Goal: Information Seeking & Learning: Learn about a topic

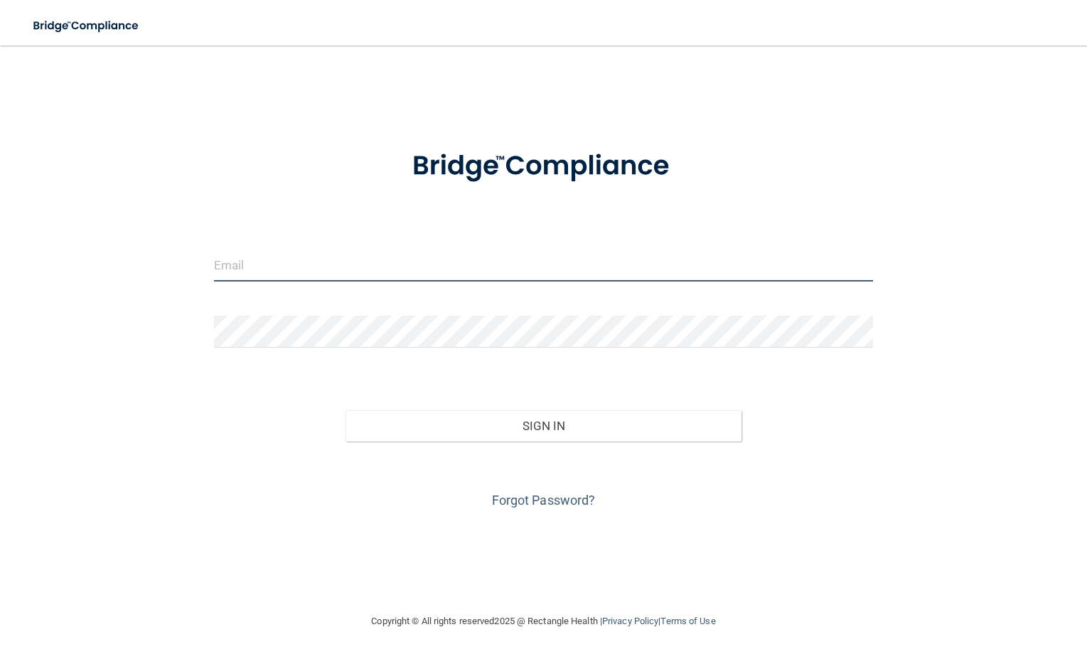
click at [347, 269] on input "email" at bounding box center [543, 266] width 659 height 32
type input "[PERSON_NAME][EMAIL_ADDRESS][PERSON_NAME][DOMAIN_NAME]"
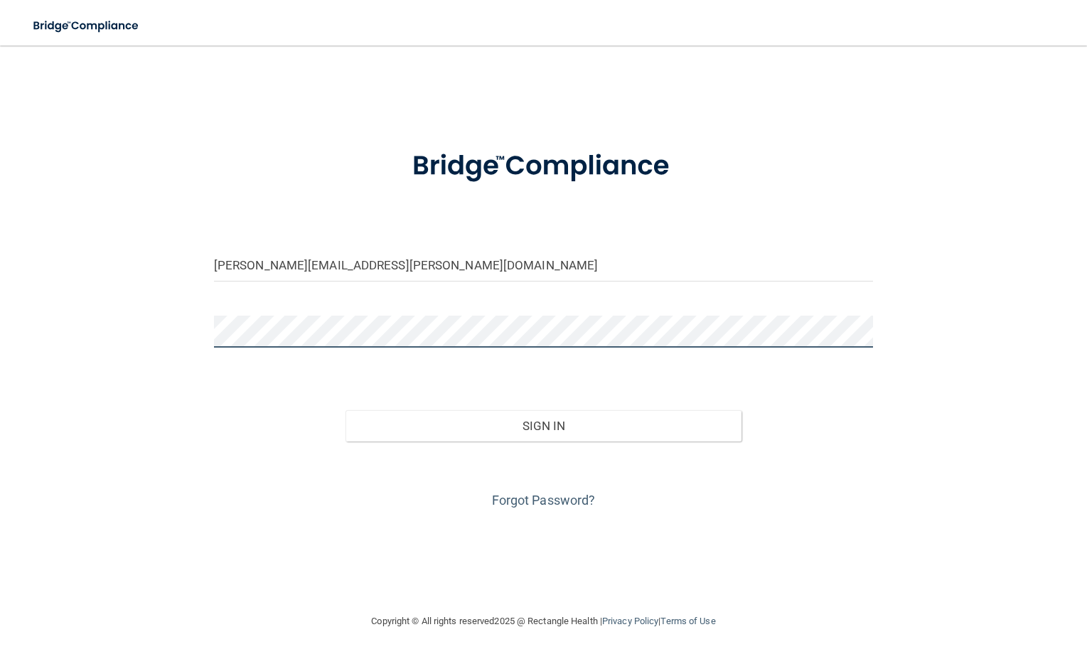
click at [346, 410] on button "Sign In" at bounding box center [543, 425] width 395 height 31
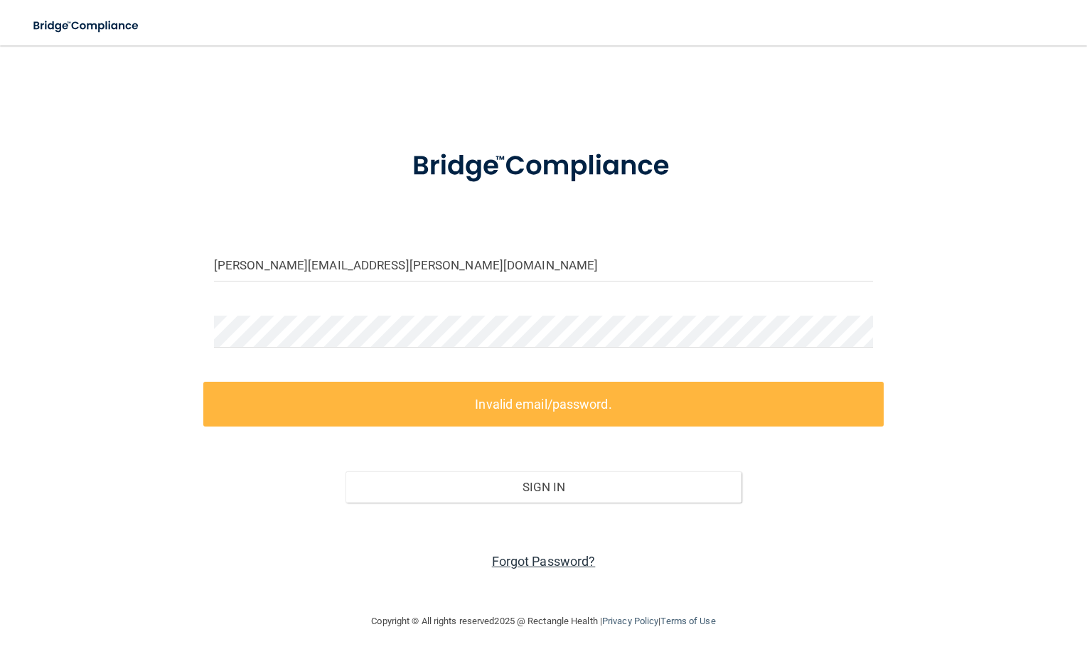
click at [548, 560] on link "Forgot Password?" at bounding box center [544, 561] width 104 height 15
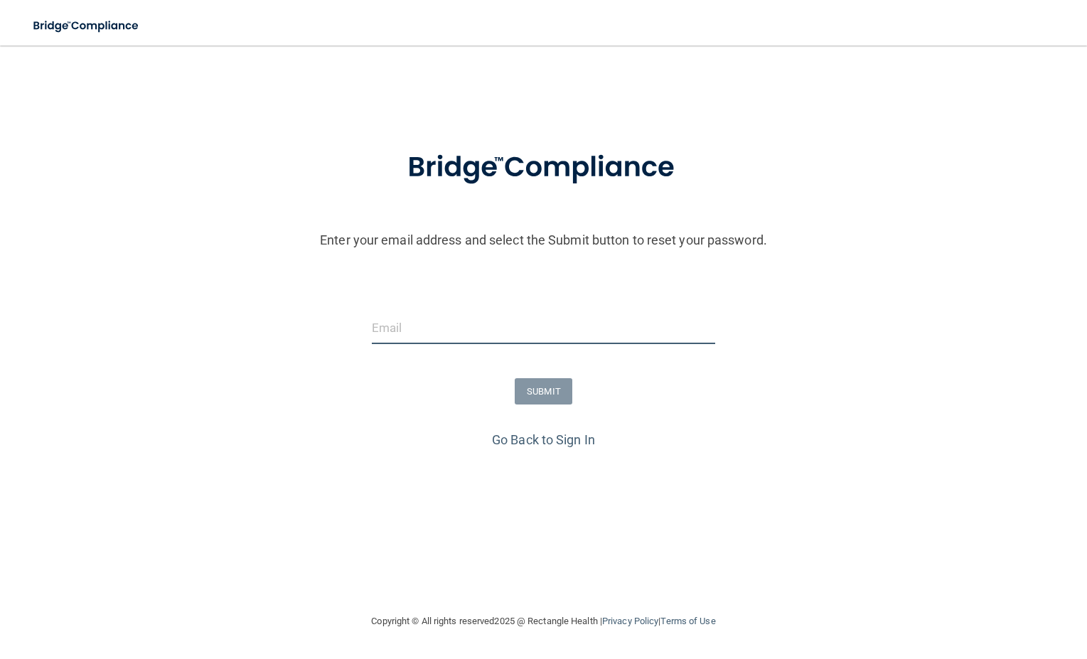
click at [589, 328] on input "email" at bounding box center [543, 328] width 343 height 32
click at [537, 335] on input "email" at bounding box center [543, 328] width 343 height 32
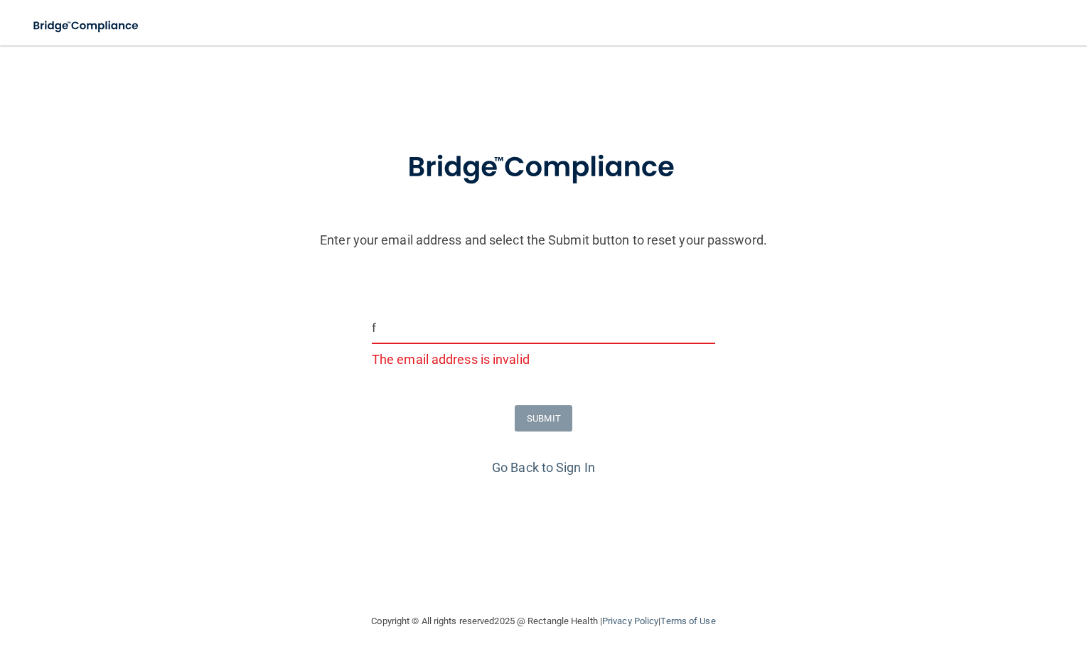
type input "[PERSON_NAME][EMAIL_ADDRESS][PERSON_NAME][DOMAIN_NAME]"
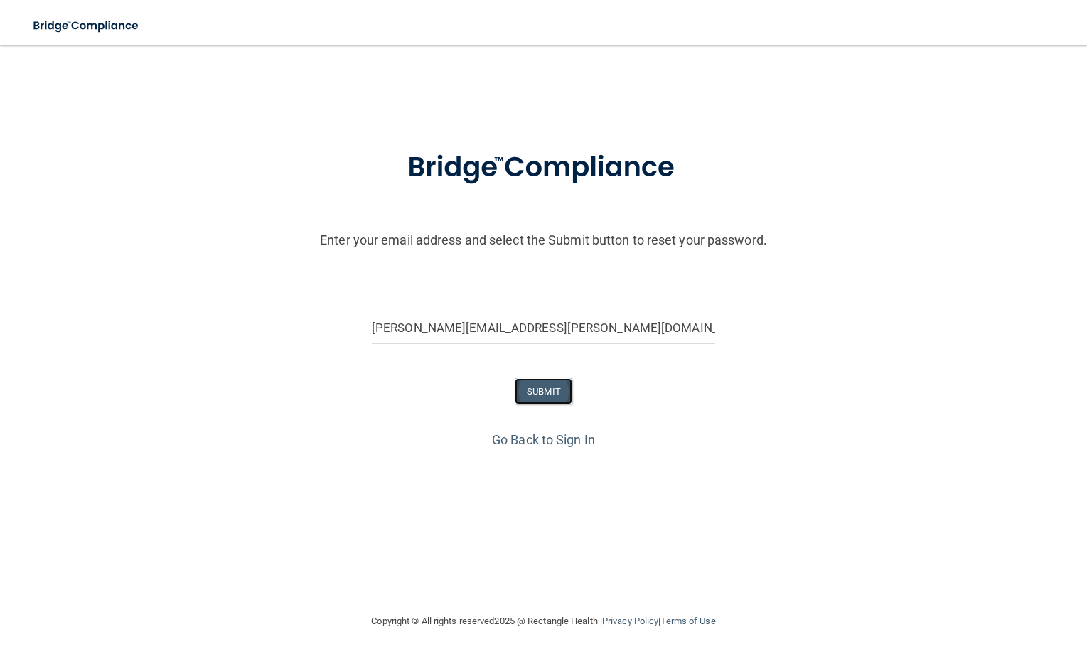
click at [566, 396] on button "SUBMIT" at bounding box center [544, 391] width 58 height 26
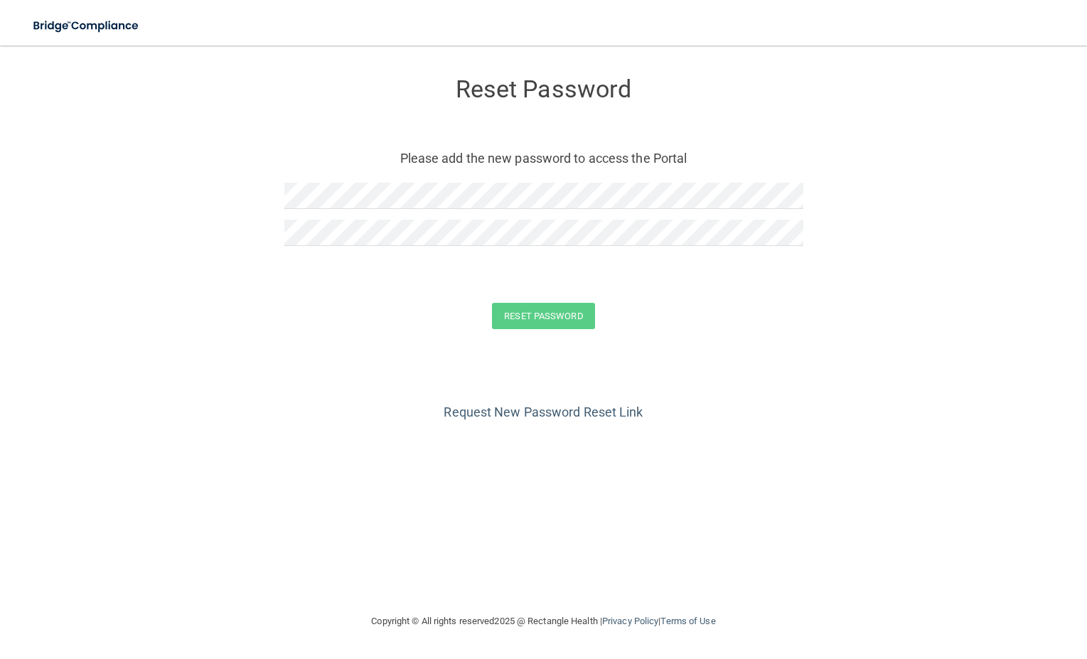
click at [455, 247] on div at bounding box center [543, 238] width 519 height 37
click at [530, 323] on button "Reset Password" at bounding box center [543, 316] width 102 height 26
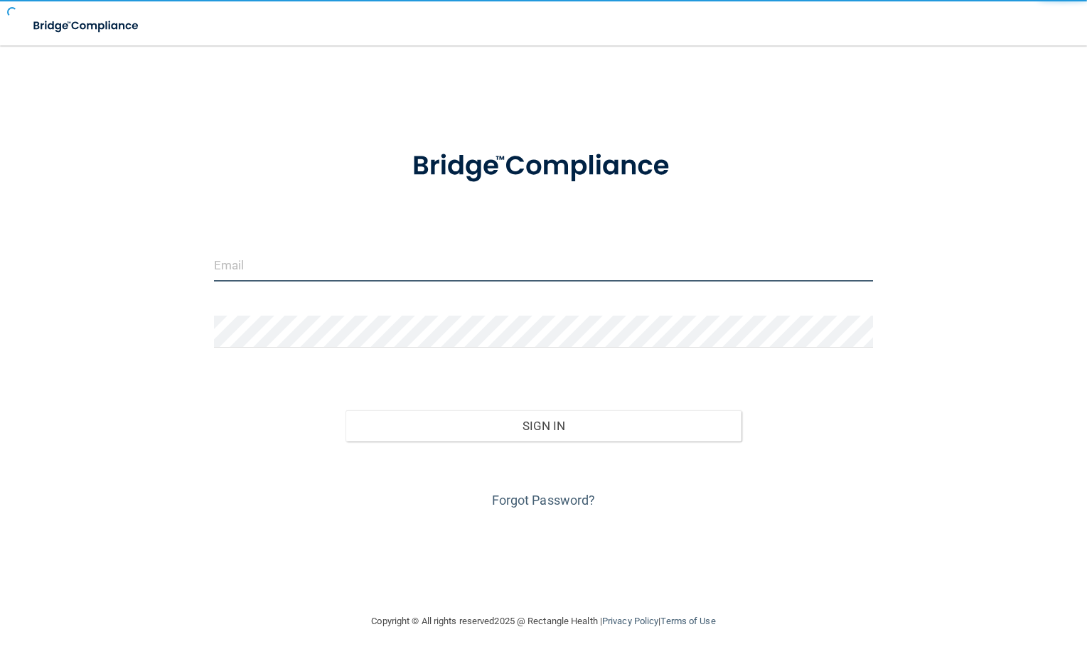
click at [419, 260] on input "email" at bounding box center [543, 266] width 659 height 32
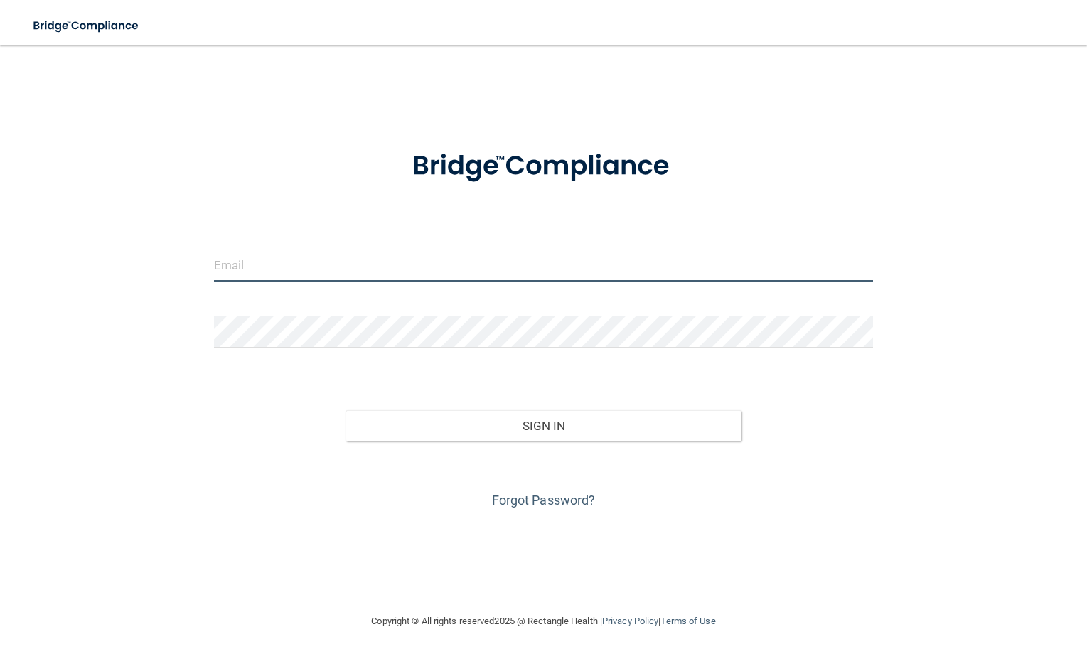
type input "[PERSON_NAME][EMAIL_ADDRESS][PERSON_NAME][DOMAIN_NAME]"
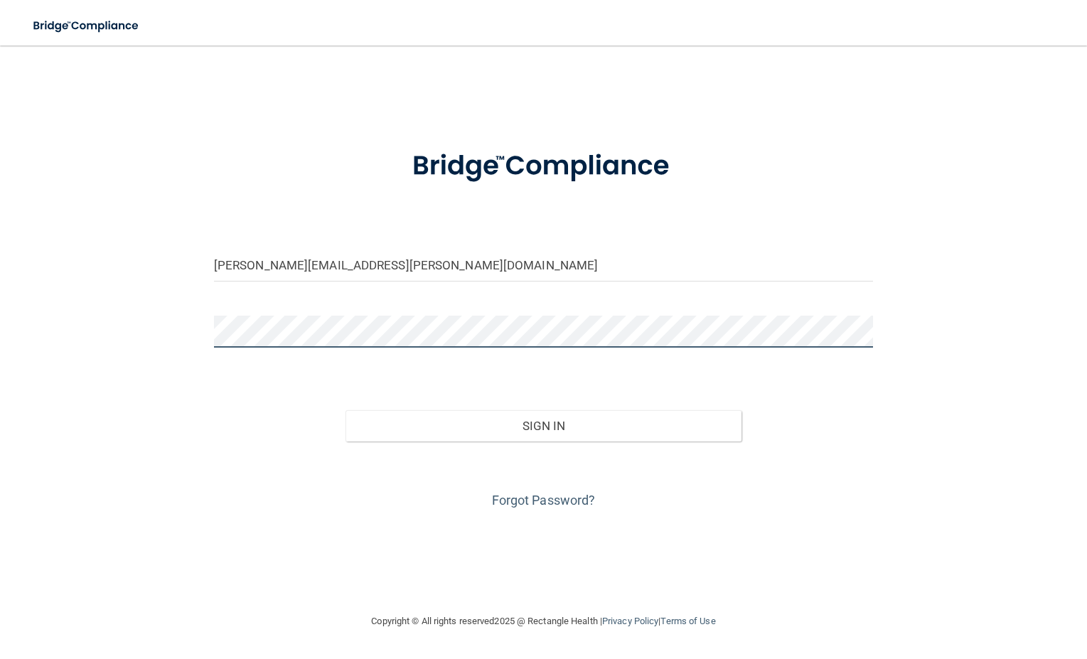
click at [346, 410] on button "Sign In" at bounding box center [543, 425] width 395 height 31
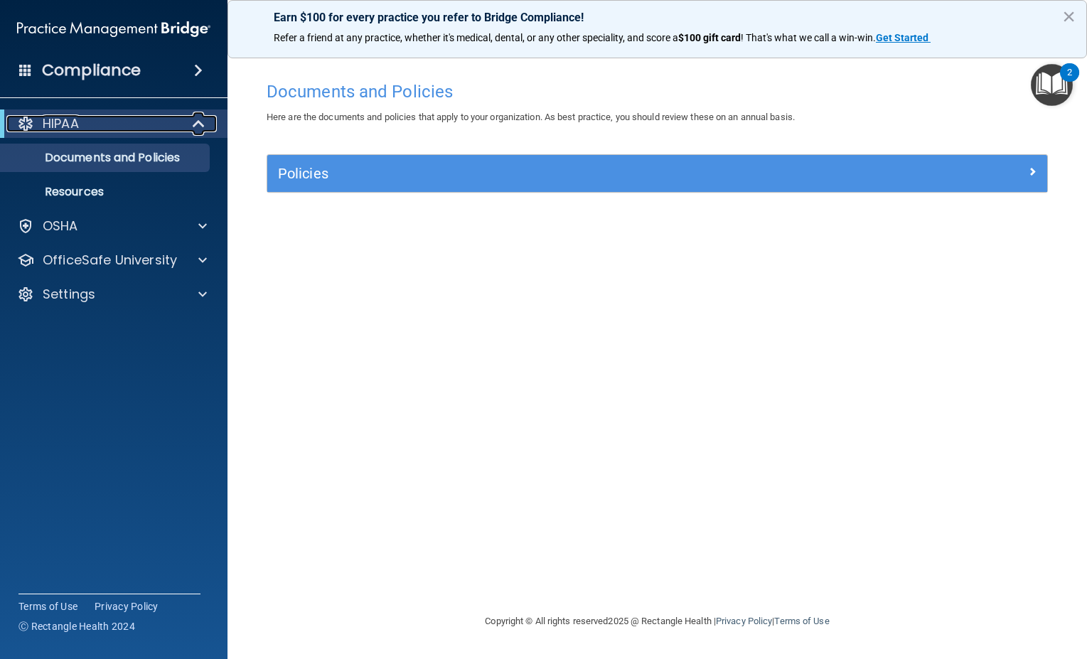
click at [119, 122] on div "HIPAA" at bounding box center [94, 123] width 176 height 17
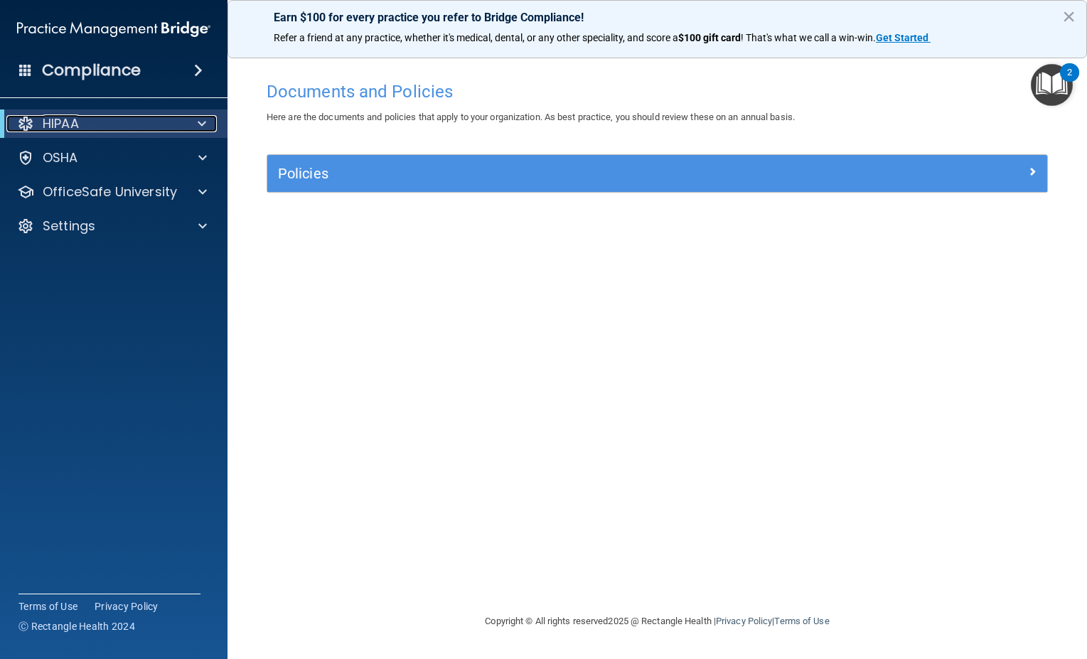
click at [180, 119] on div "HIPAA" at bounding box center [94, 123] width 176 height 17
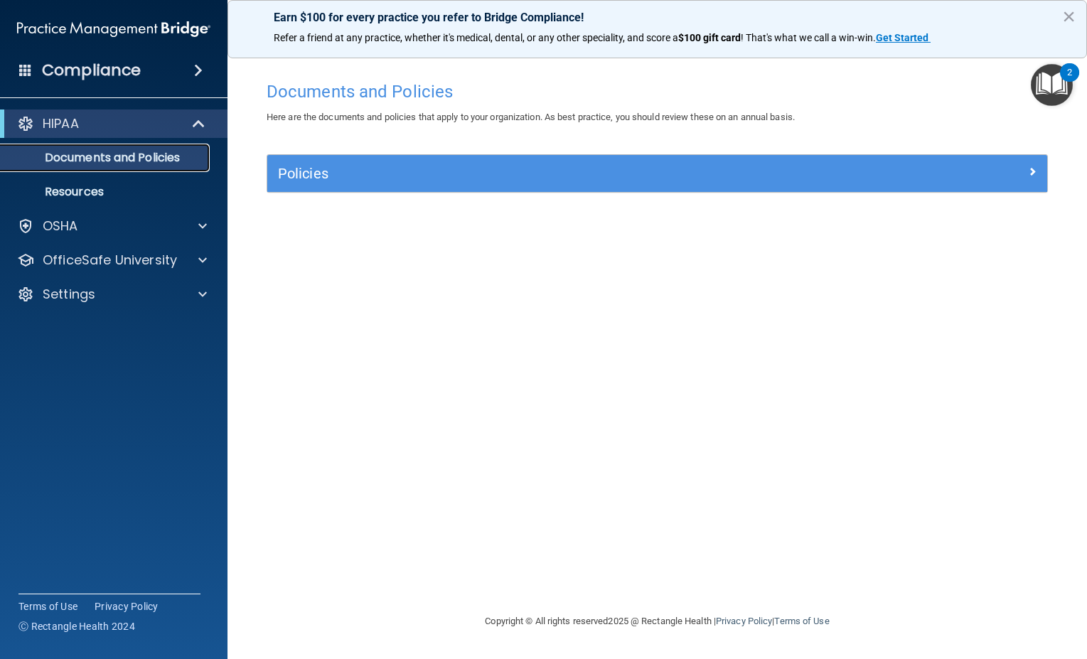
click at [144, 164] on p "Documents and Policies" at bounding box center [106, 158] width 194 height 14
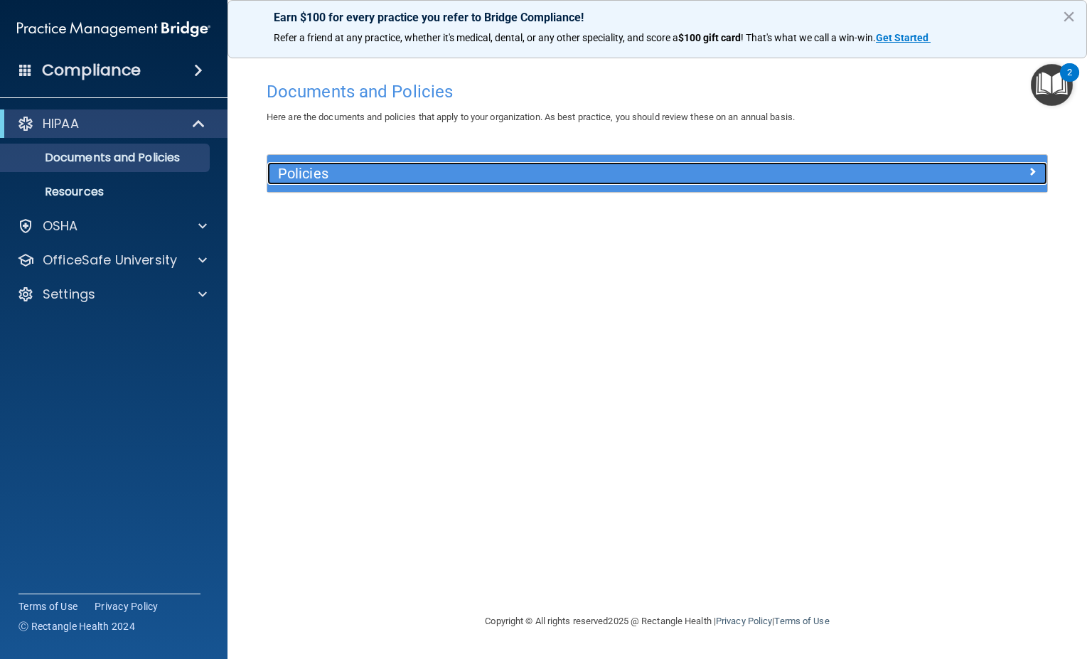
click at [316, 168] on h5 "Policies" at bounding box center [560, 174] width 564 height 16
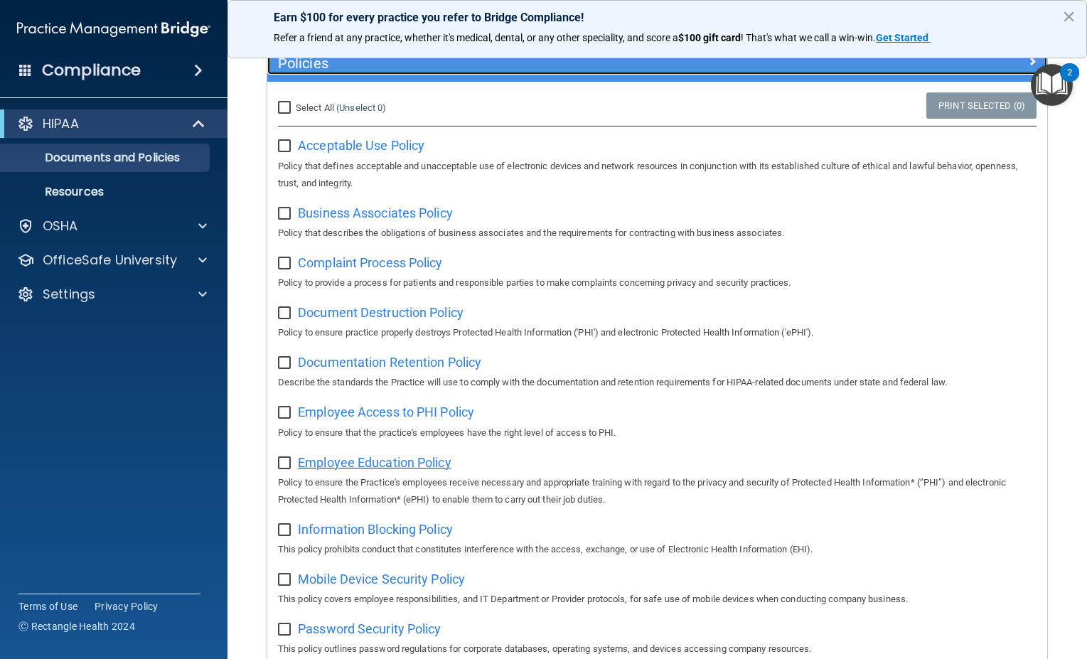
scroll to position [19, 0]
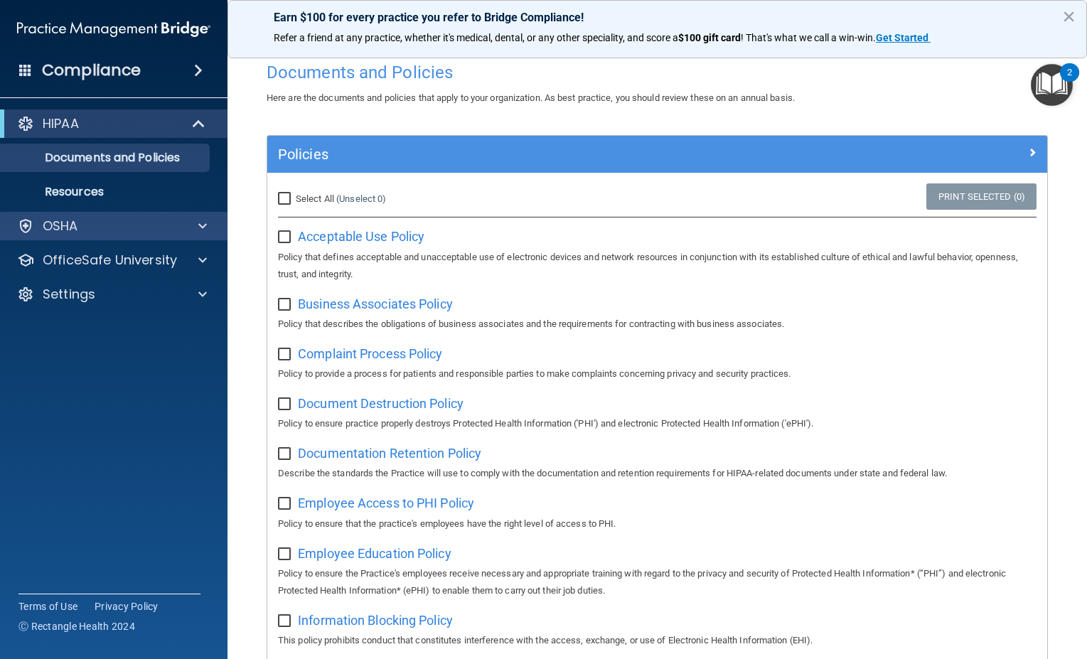
click at [105, 236] on div "OSHA" at bounding box center [114, 226] width 228 height 28
click at [208, 227] on div at bounding box center [201, 226] width 36 height 17
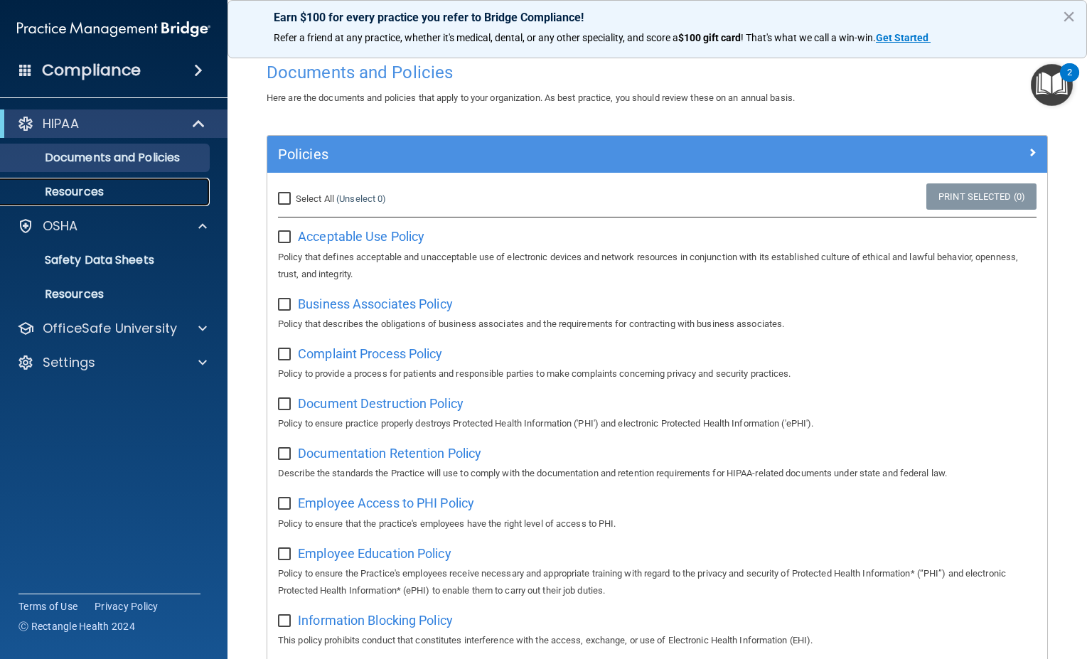
click at [124, 186] on p "Resources" at bounding box center [106, 192] width 194 height 14
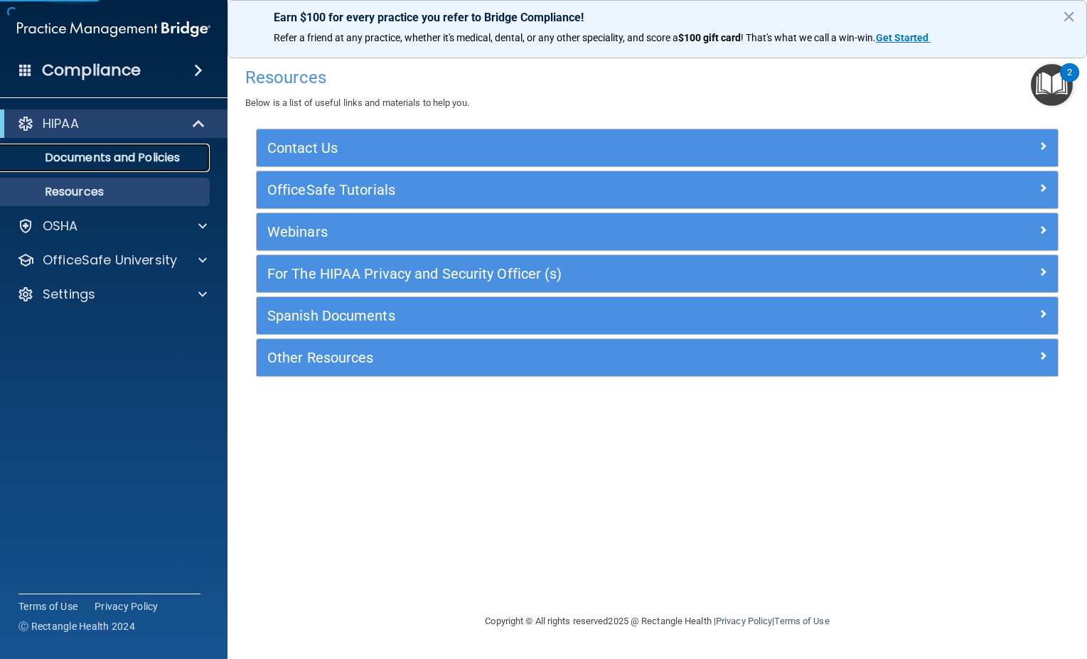
click at [145, 160] on p "Documents and Policies" at bounding box center [106, 158] width 194 height 14
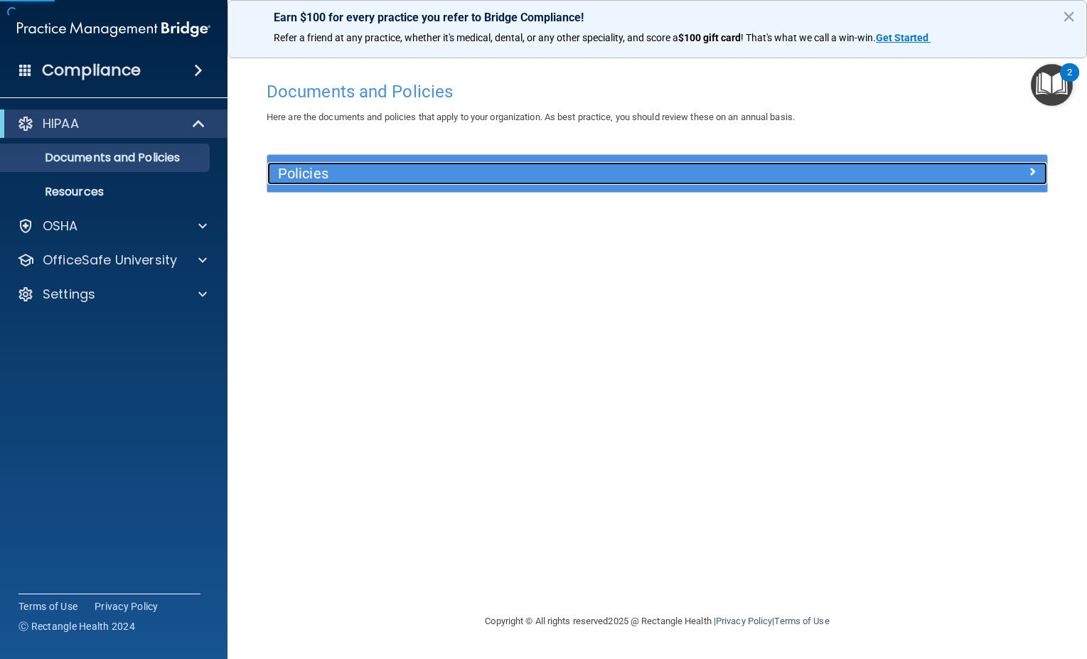
click at [314, 169] on h5 "Policies" at bounding box center [560, 174] width 564 height 16
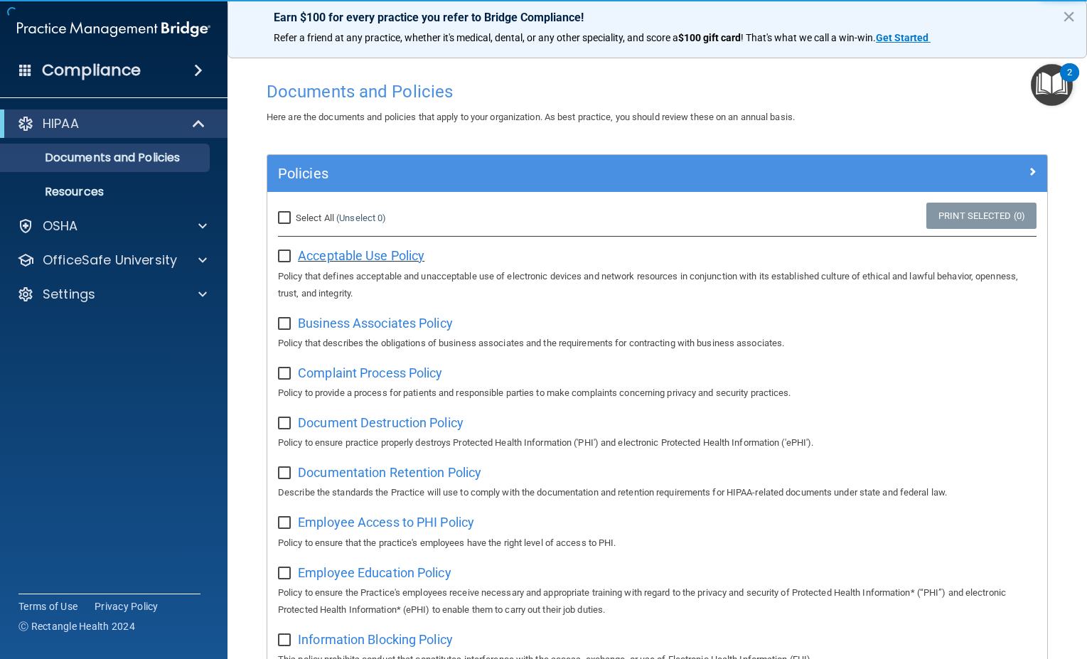
click at [353, 259] on span "Acceptable Use Policy" at bounding box center [361, 255] width 127 height 15
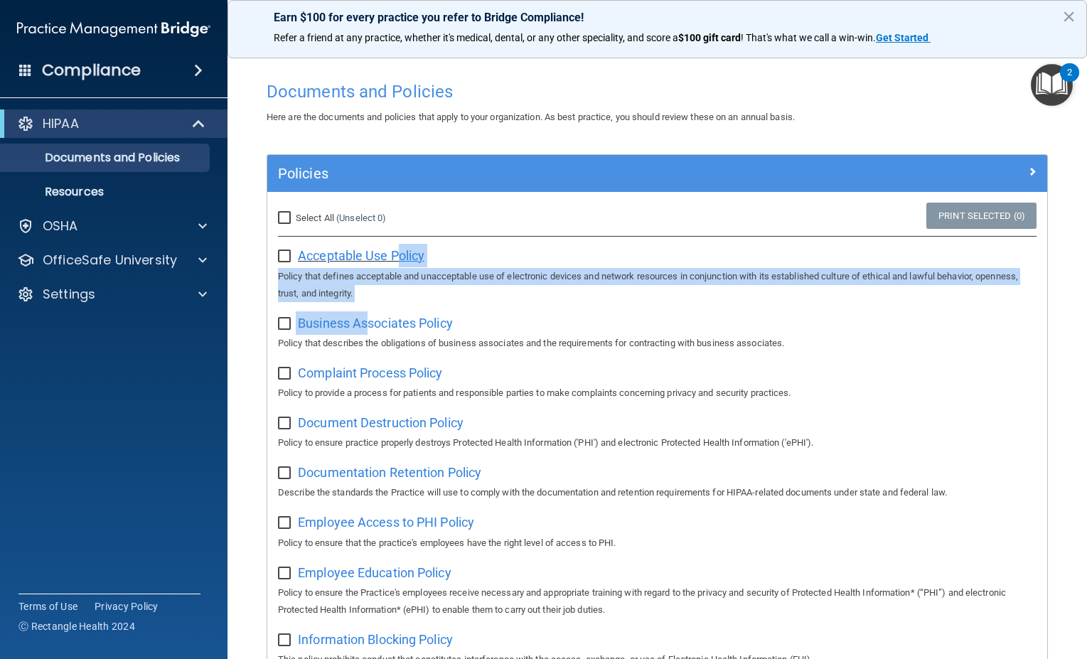
drag, startPoint x: 371, startPoint y: 321, endPoint x: 398, endPoint y: 250, distance: 76.7
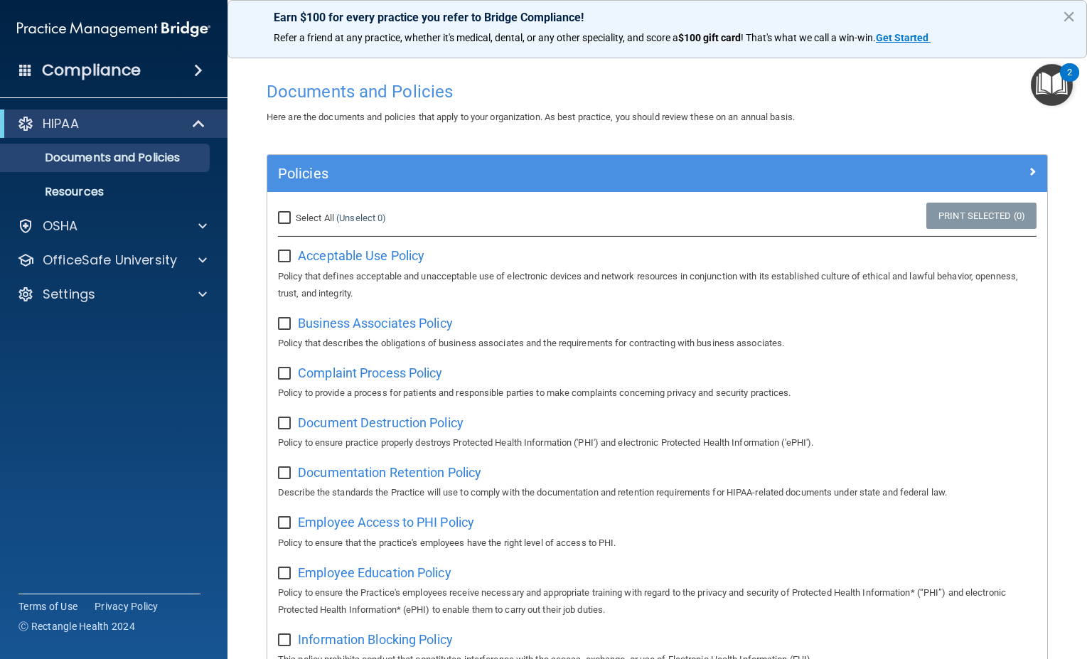
drag, startPoint x: 398, startPoint y: 250, endPoint x: 268, endPoint y: 137, distance: 171.9
click at [289, 215] on input "Select All (Unselect 0) Unselect All" at bounding box center [286, 218] width 16 height 11
checkbox input "true"
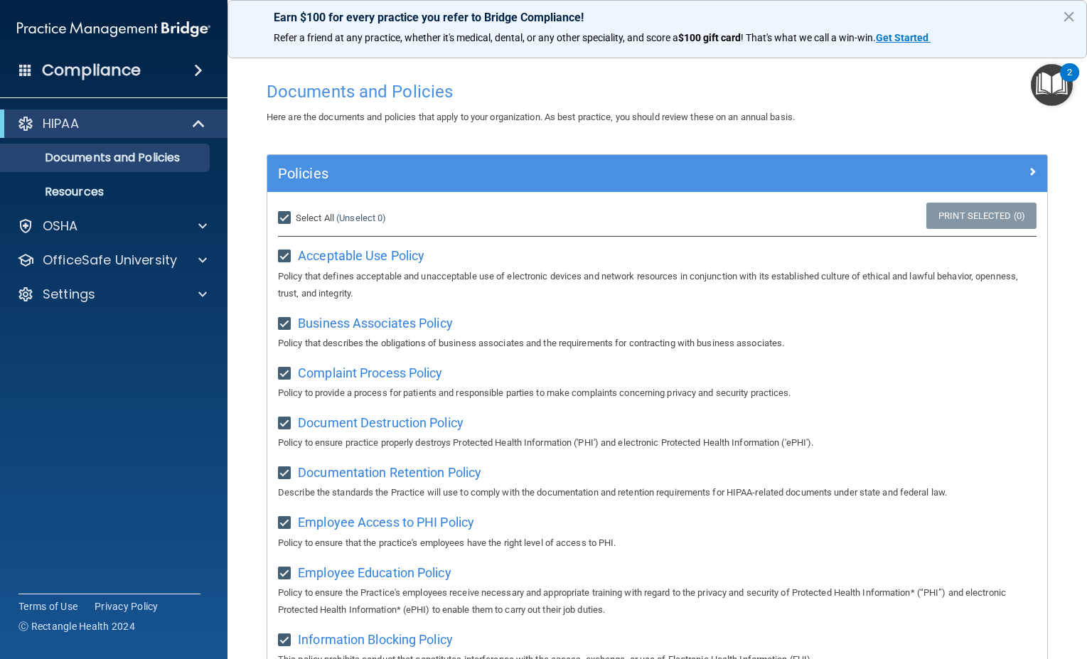
checkbox input "true"
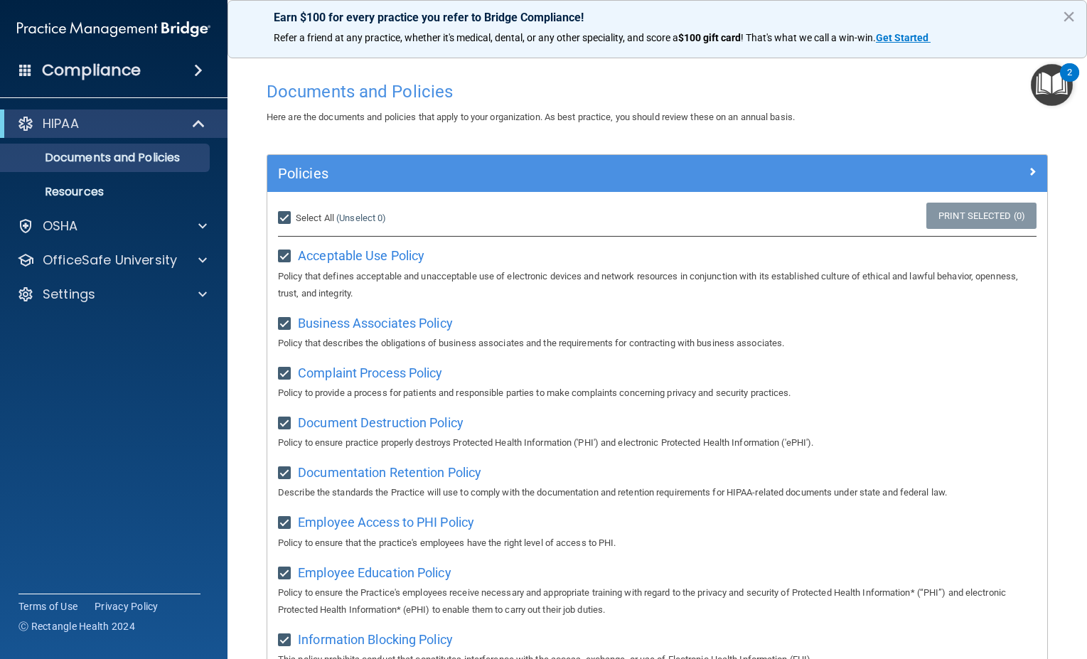
checkbox input "true"
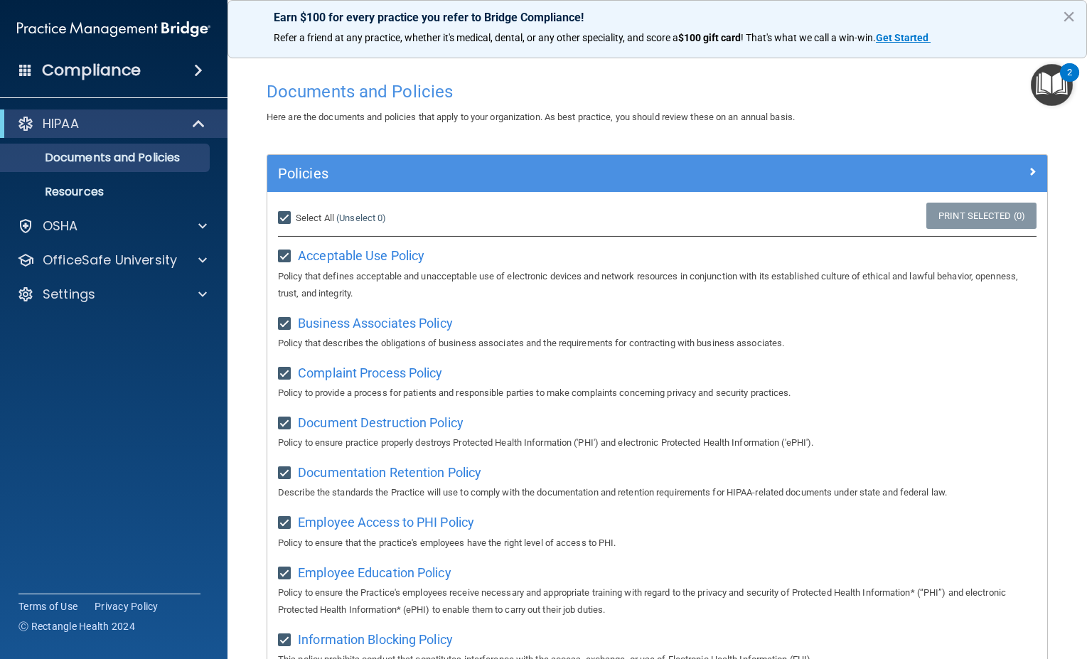
checkbox input "true"
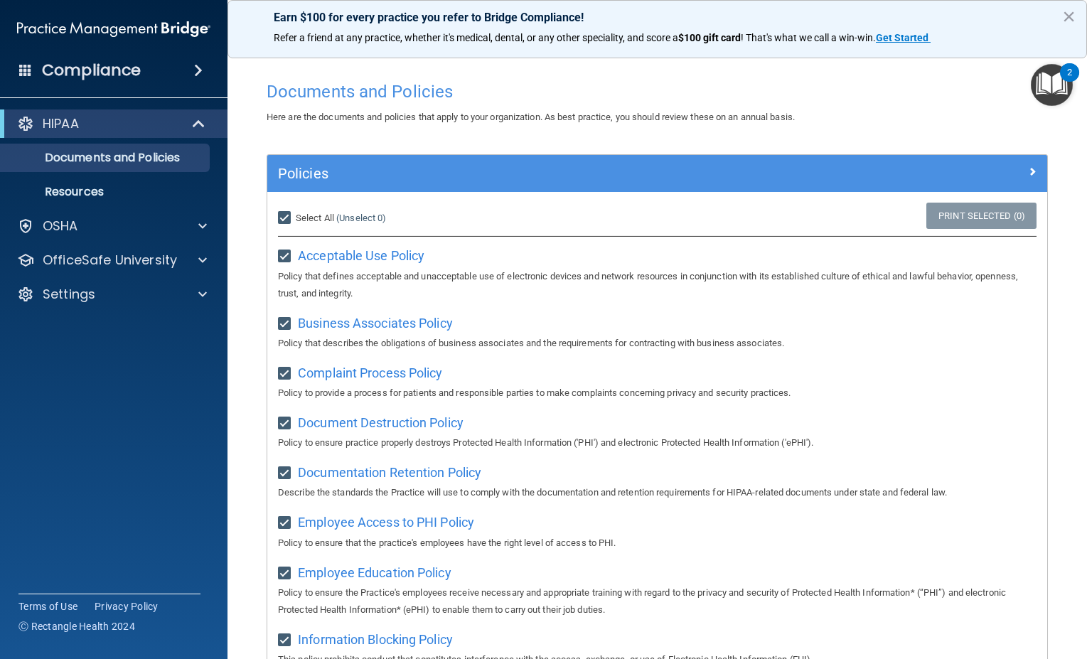
checkbox input "true"
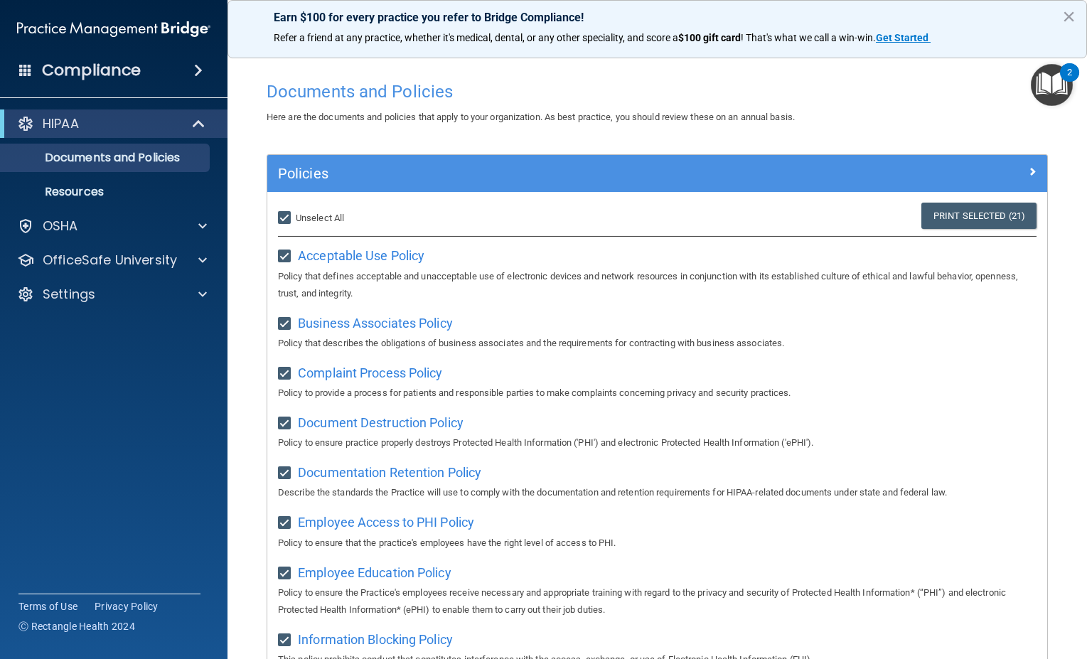
click at [283, 215] on input "Select All (Unselect 21) Unselect All" at bounding box center [286, 218] width 16 height 11
checkbox input "false"
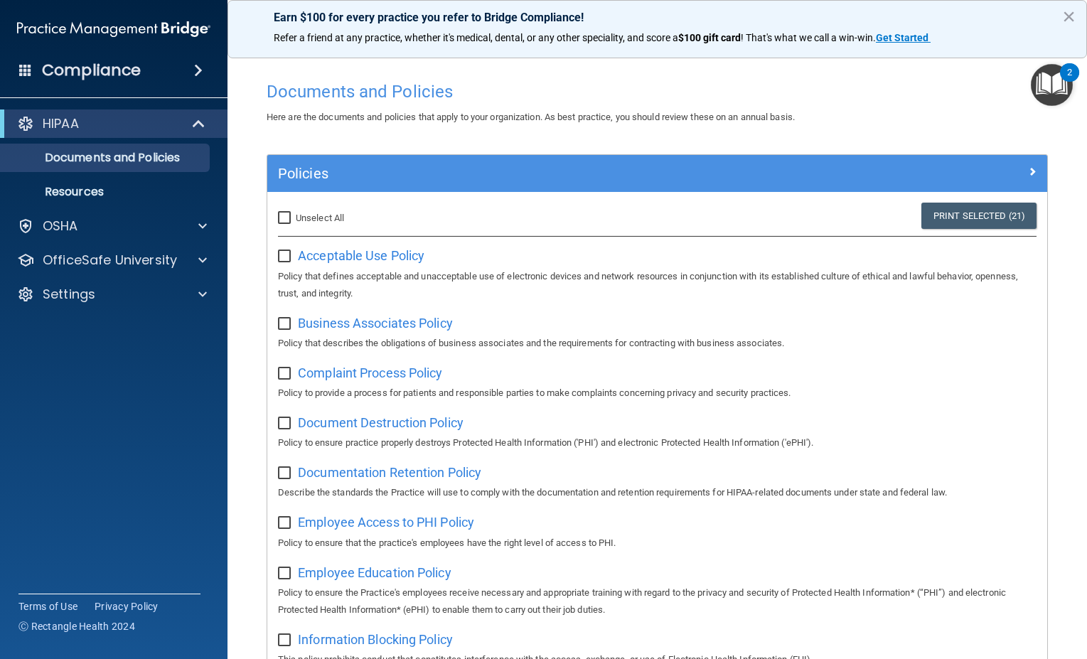
checkbox input "false"
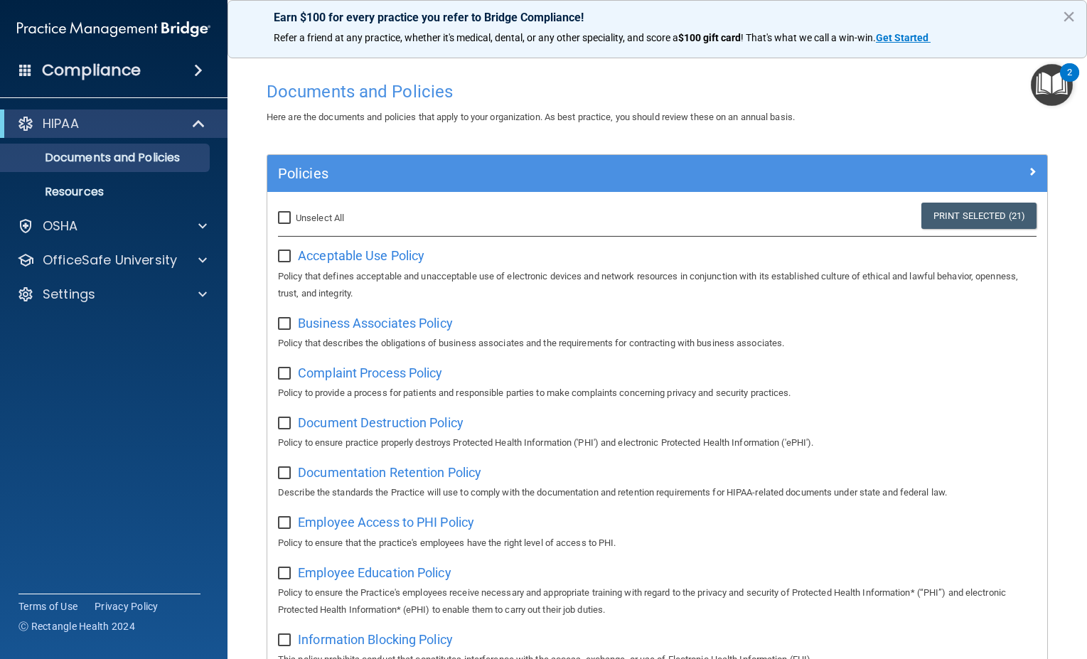
checkbox input "false"
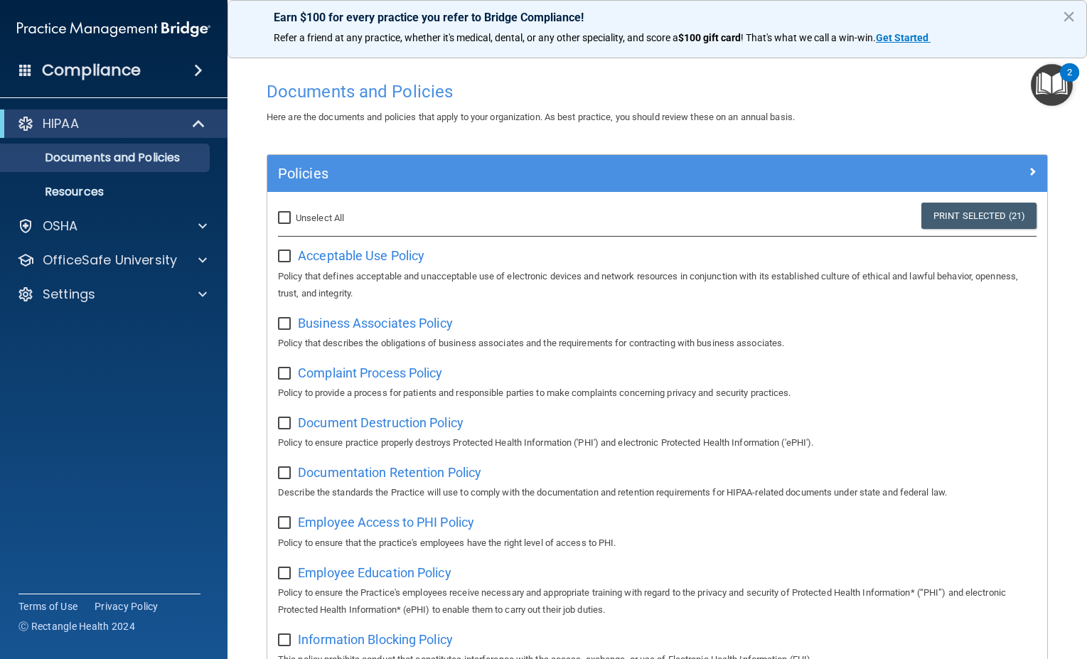
checkbox input "false"
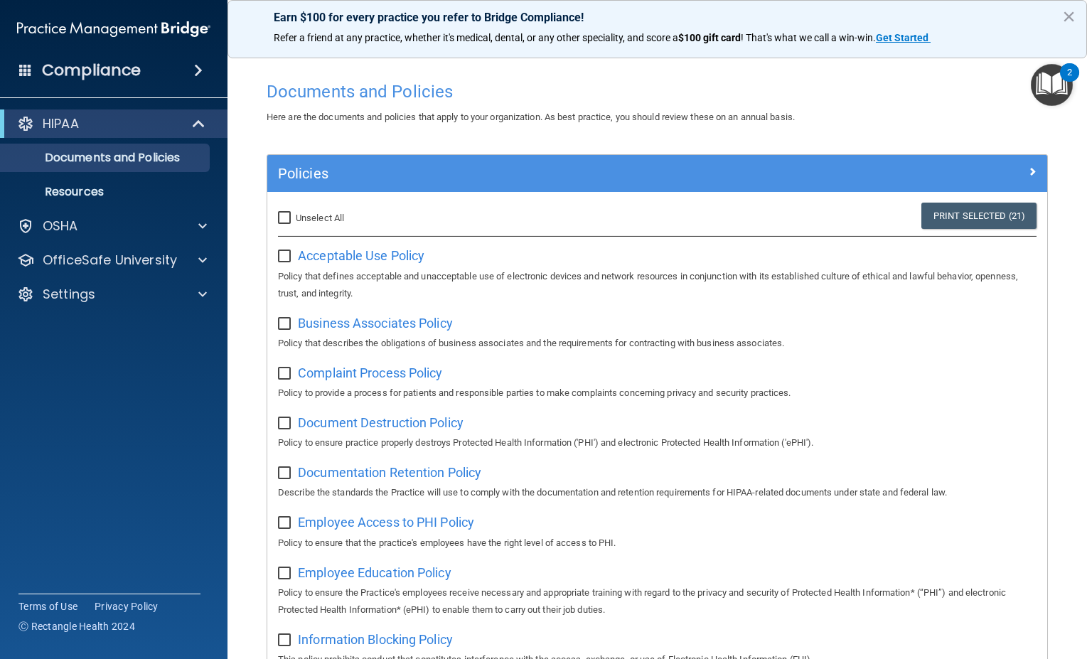
checkbox input "false"
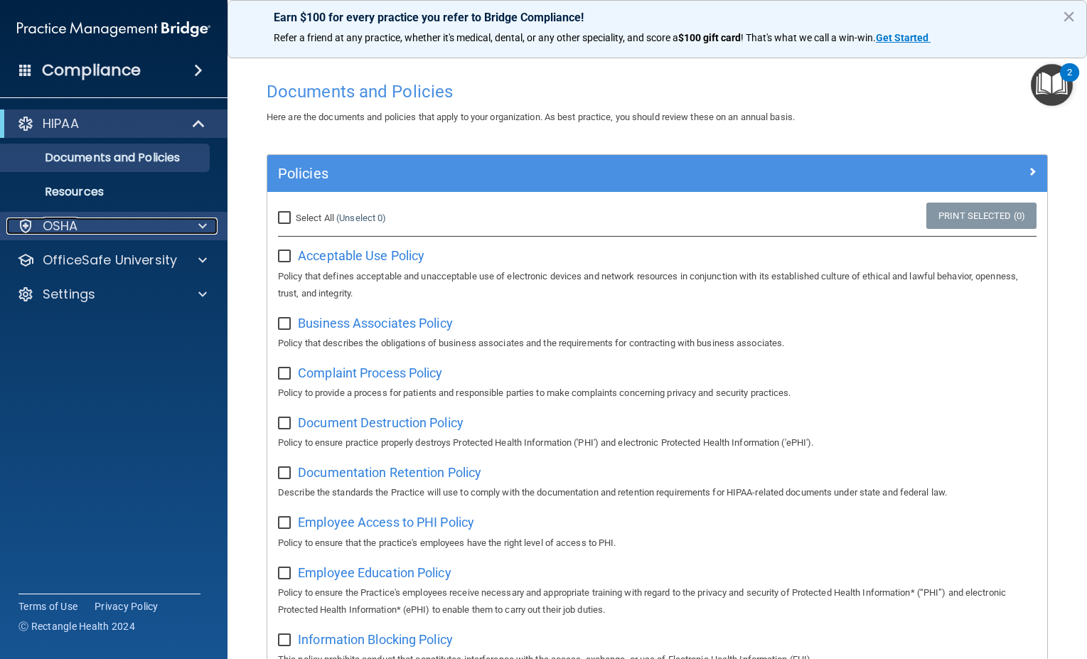
click at [137, 225] on div "OSHA" at bounding box center [94, 226] width 176 height 17
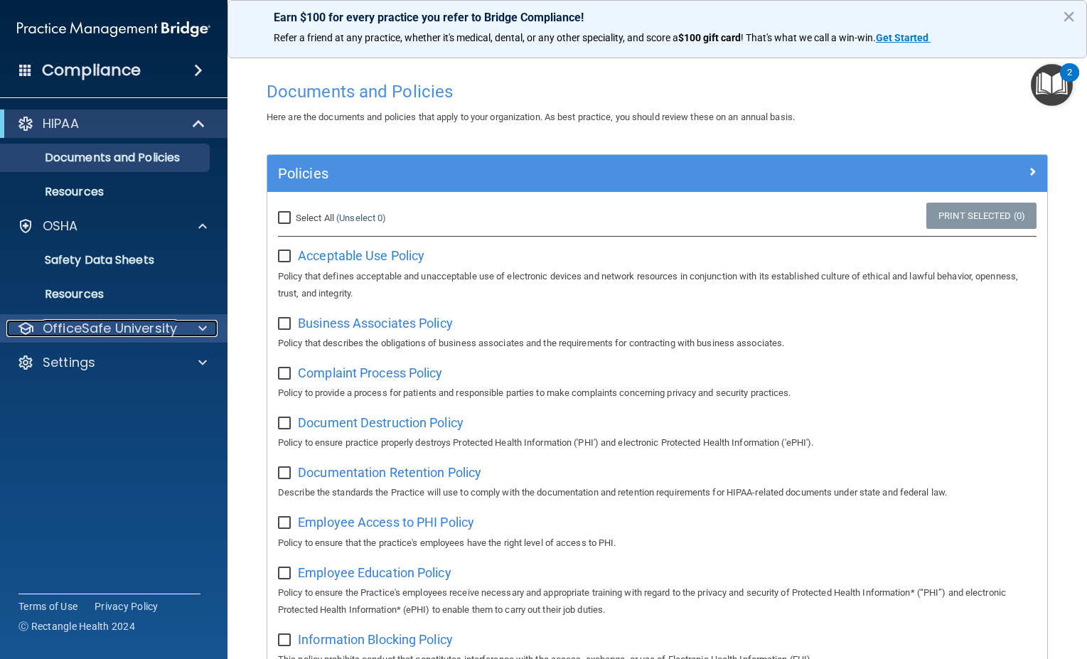
click at [129, 331] on p "OfficeSafe University" at bounding box center [110, 328] width 134 height 17
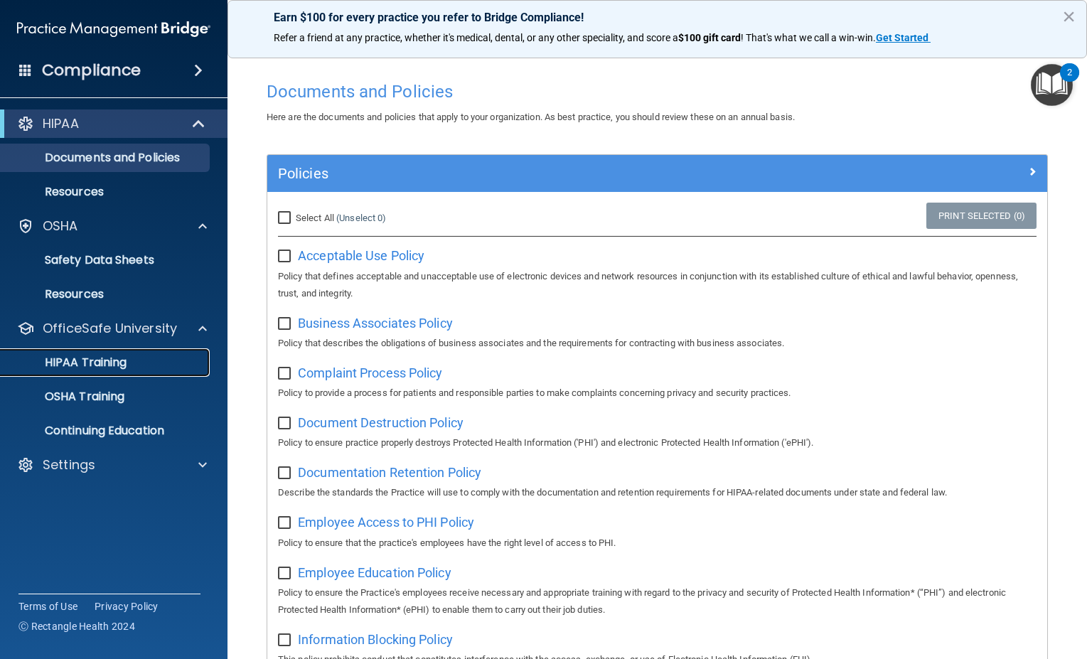
click at [138, 356] on div "HIPAA Training" at bounding box center [106, 362] width 194 height 14
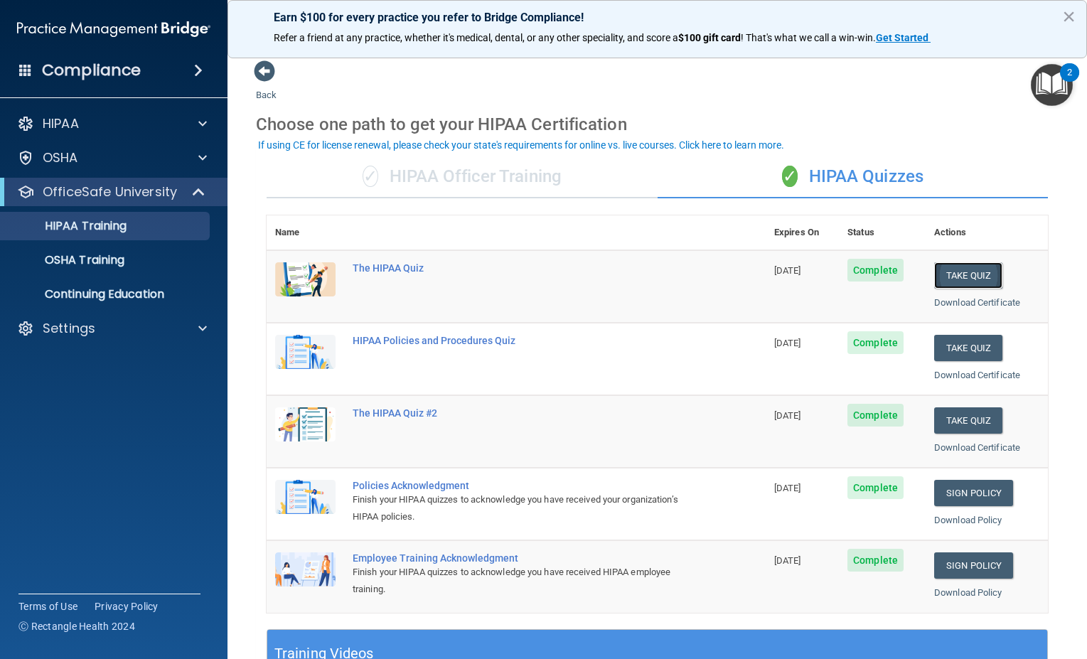
click at [951, 279] on button "Take Quiz" at bounding box center [968, 275] width 68 height 26
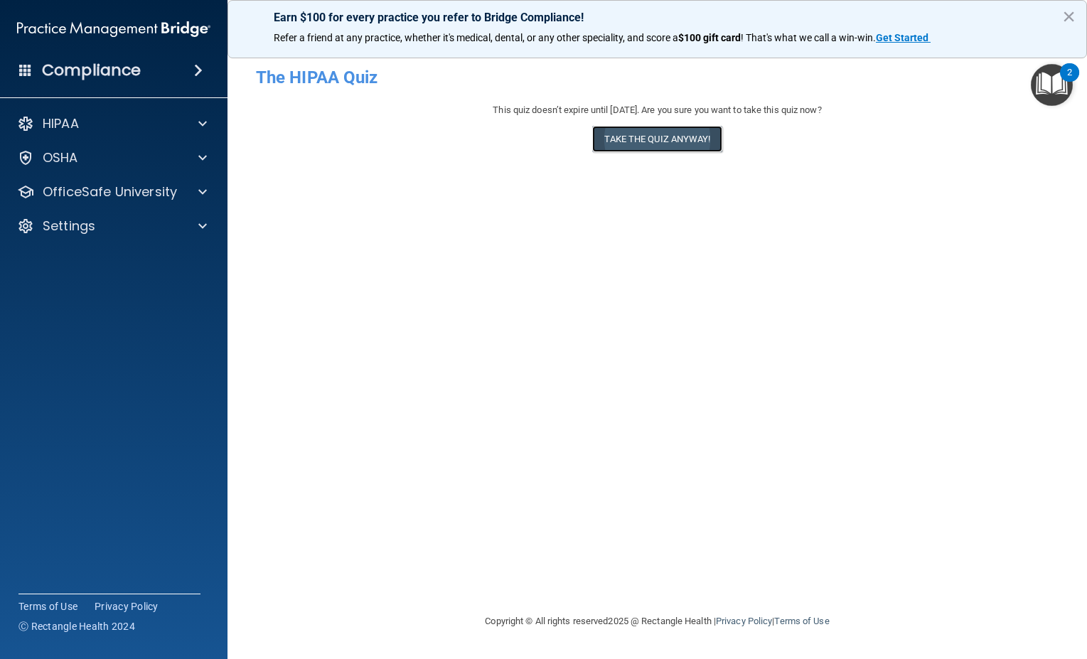
click at [636, 140] on button "Take the quiz anyway!" at bounding box center [656, 139] width 129 height 26
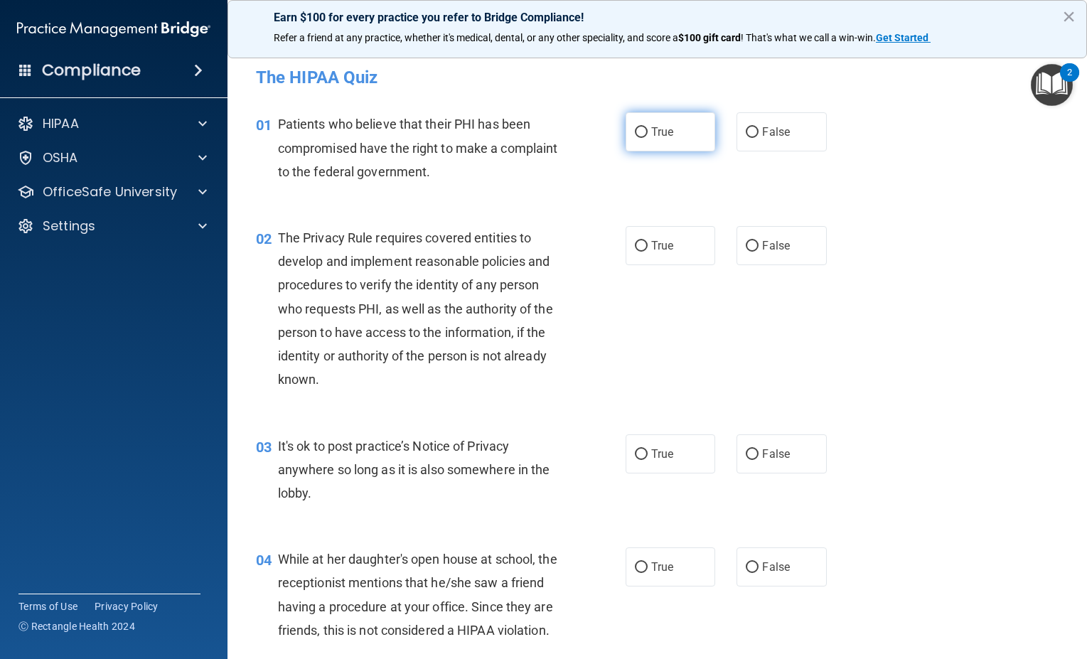
click at [651, 127] on span "True" at bounding box center [662, 132] width 22 height 14
click at [648, 127] on input "True" at bounding box center [641, 132] width 13 height 11
radio input "true"
click at [635, 247] on input "True" at bounding box center [641, 246] width 13 height 11
radio input "true"
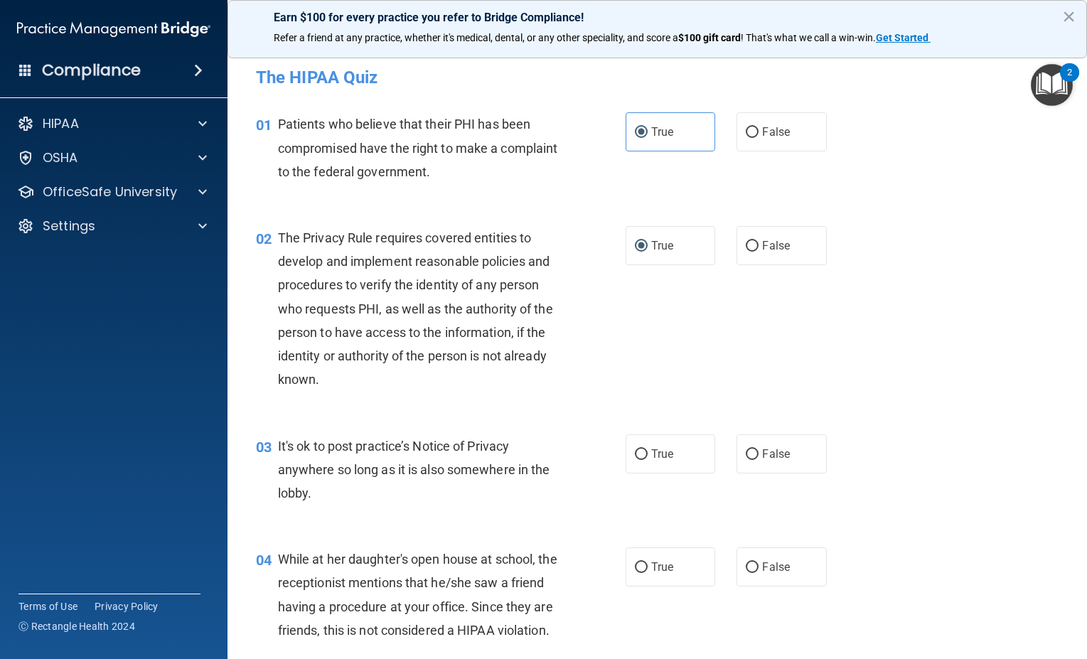
scroll to position [71, 0]
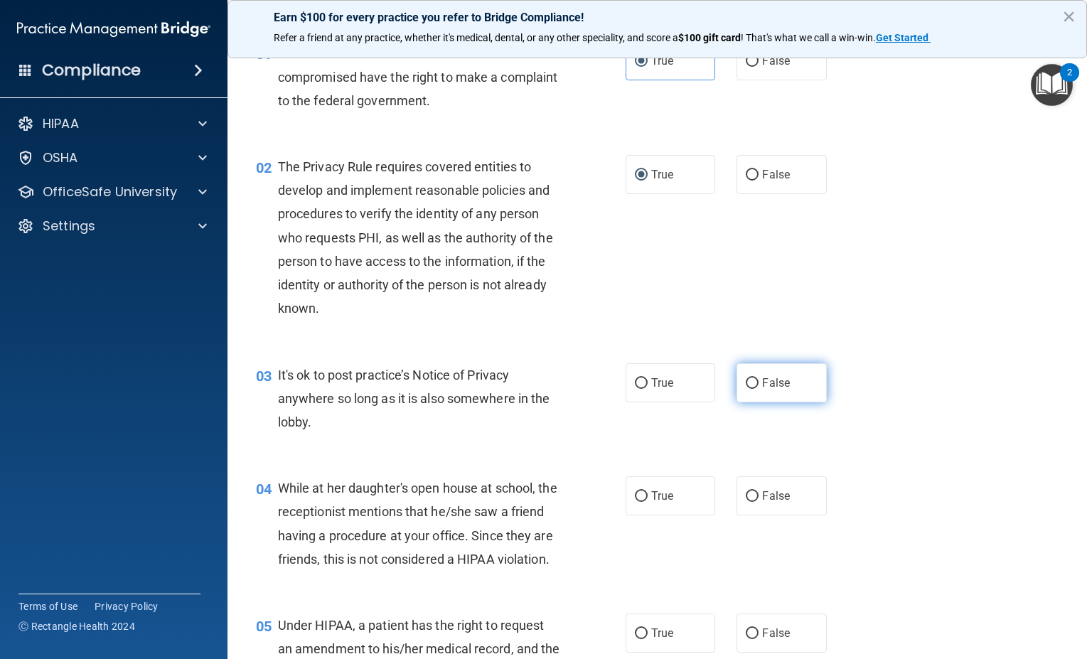
click at [747, 383] on input "False" at bounding box center [752, 383] width 13 height 11
radio input "true"
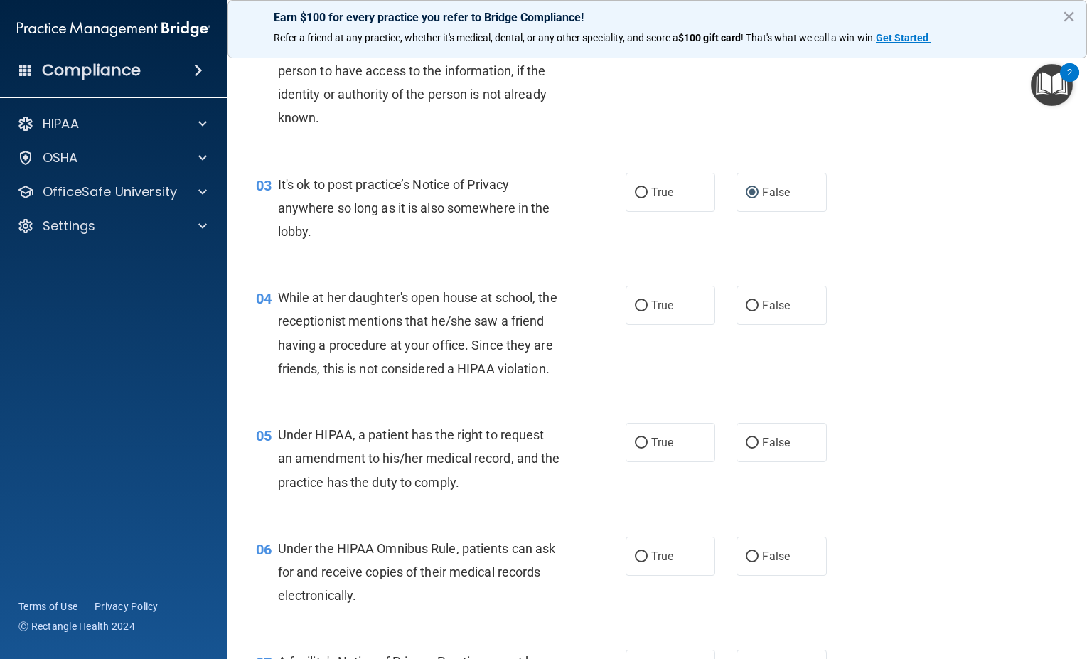
scroll to position [284, 0]
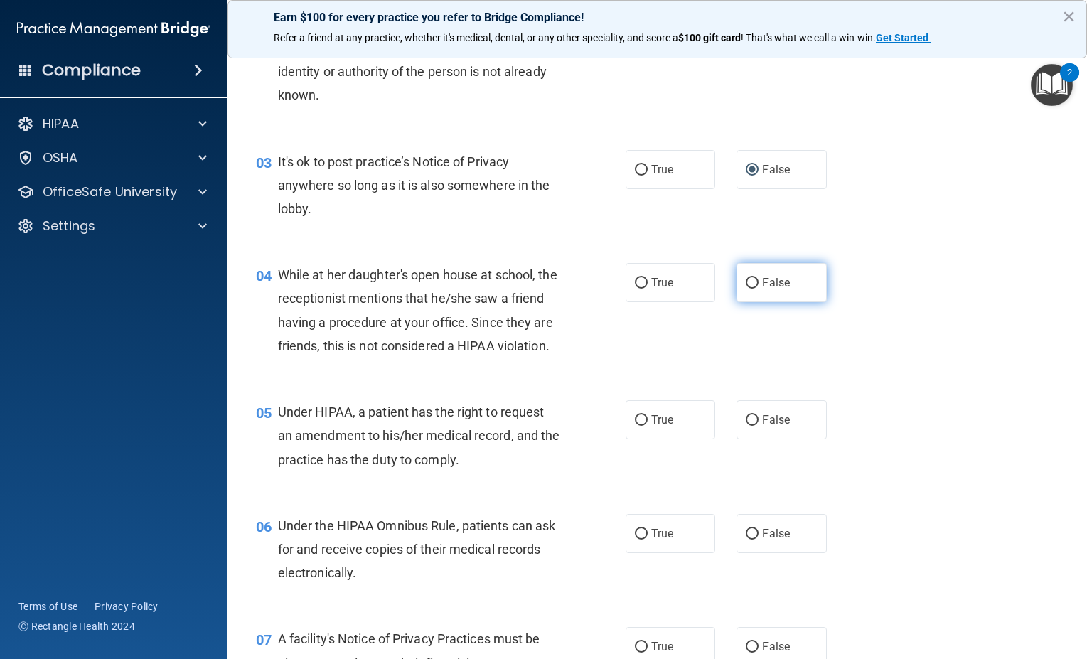
click at [749, 276] on label "False" at bounding box center [782, 282] width 90 height 39
click at [749, 278] on input "False" at bounding box center [752, 283] width 13 height 11
radio input "true"
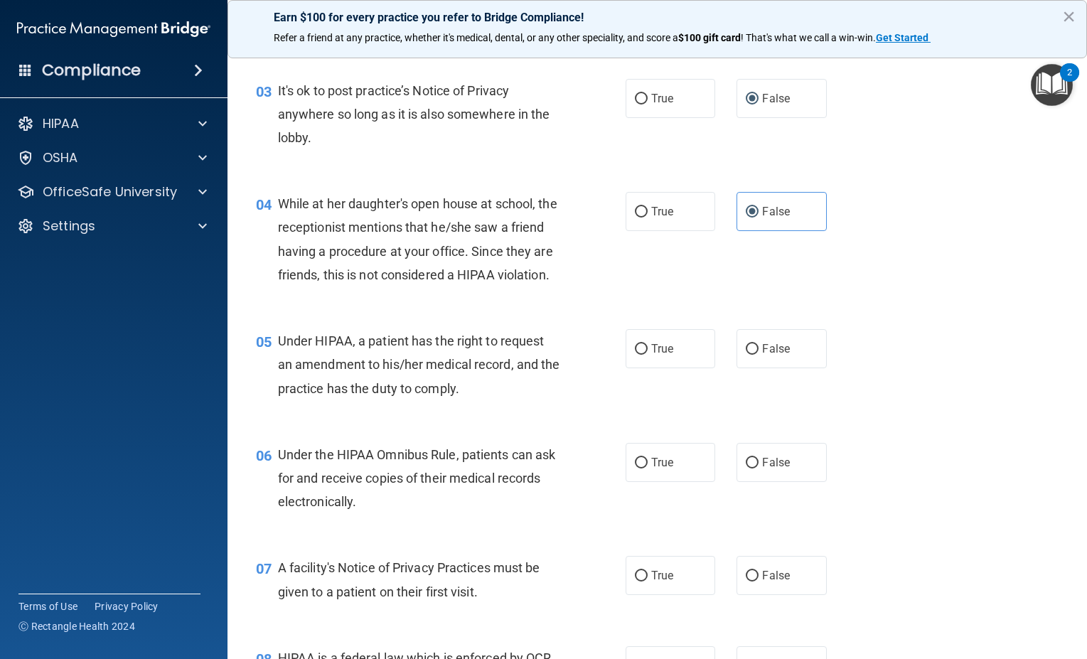
scroll to position [427, 0]
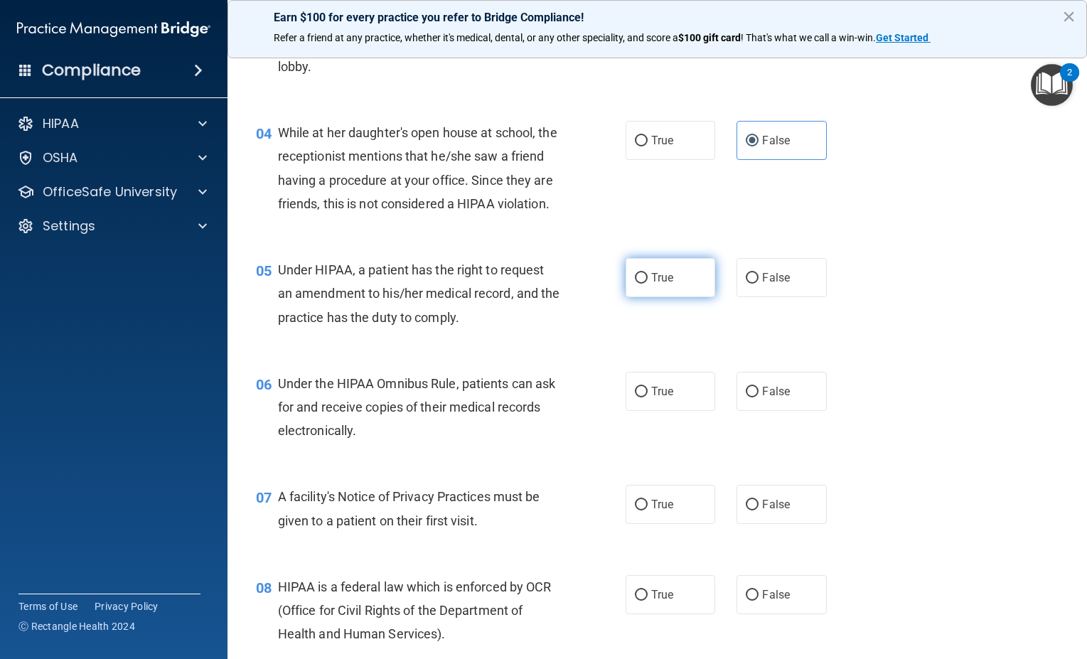
click at [642, 297] on label "True" at bounding box center [671, 277] width 90 height 39
click at [642, 284] on input "True" at bounding box center [641, 278] width 13 height 11
radio input "true"
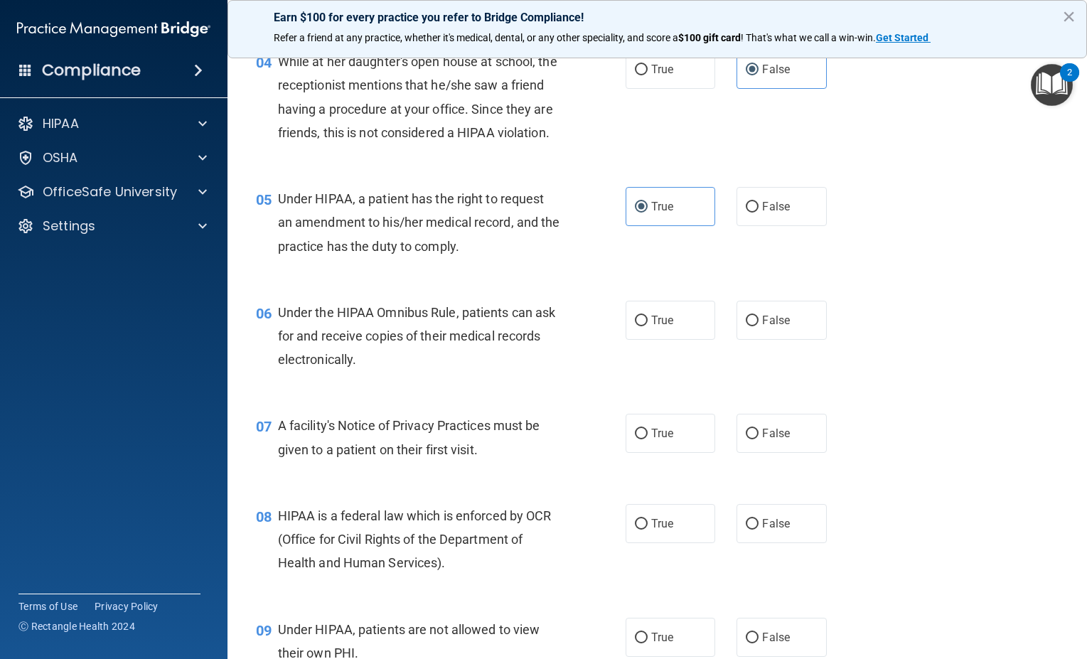
scroll to position [569, 0]
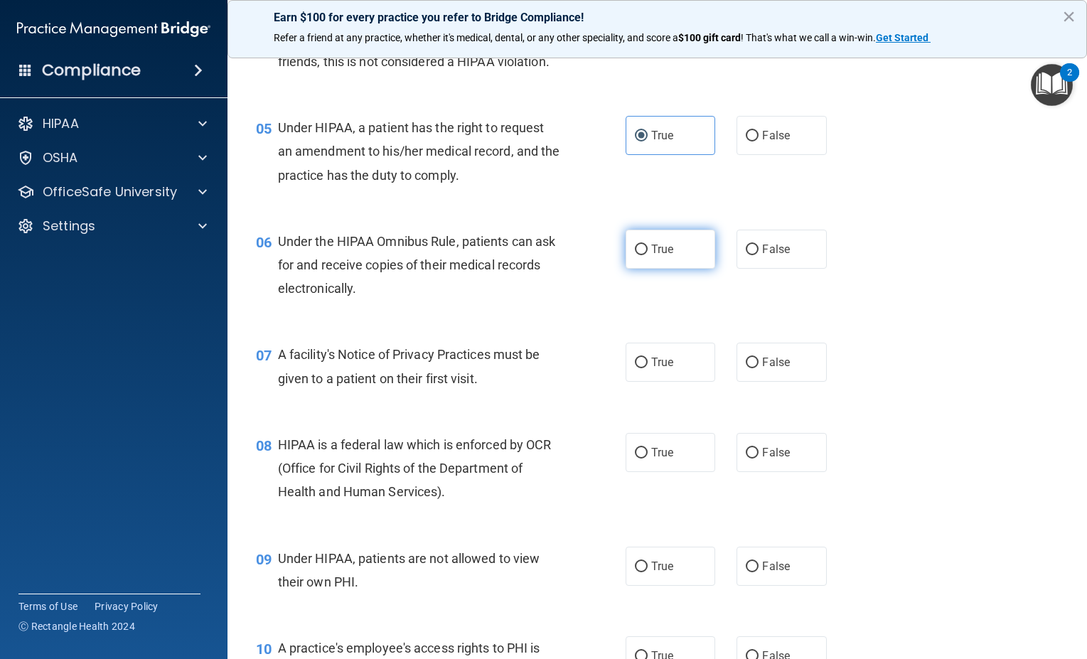
click at [651, 256] on span "True" at bounding box center [662, 249] width 22 height 14
click at [648, 255] on input "True" at bounding box center [641, 250] width 13 height 11
radio input "true"
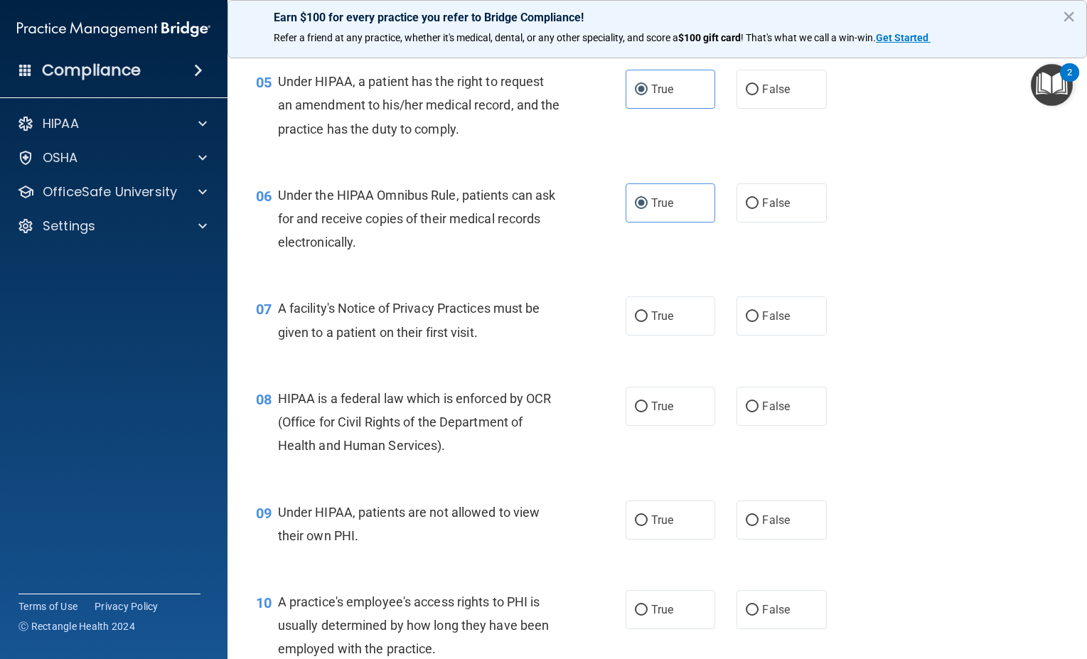
scroll to position [640, 0]
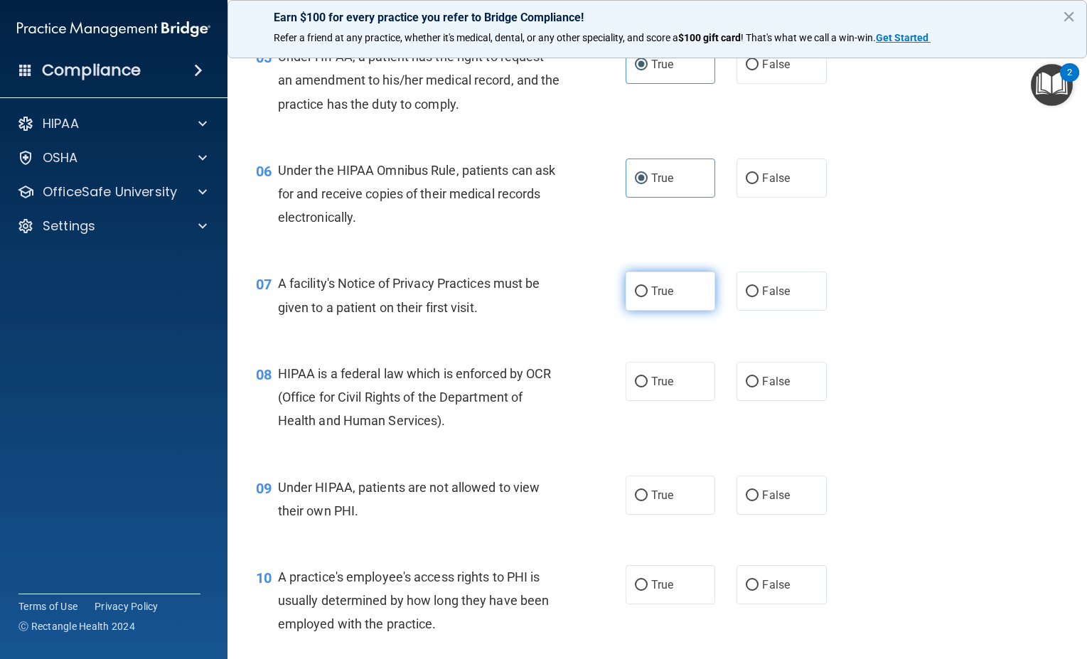
click at [641, 311] on label "True" at bounding box center [671, 291] width 90 height 39
click at [641, 297] on input "True" at bounding box center [641, 292] width 13 height 11
radio input "true"
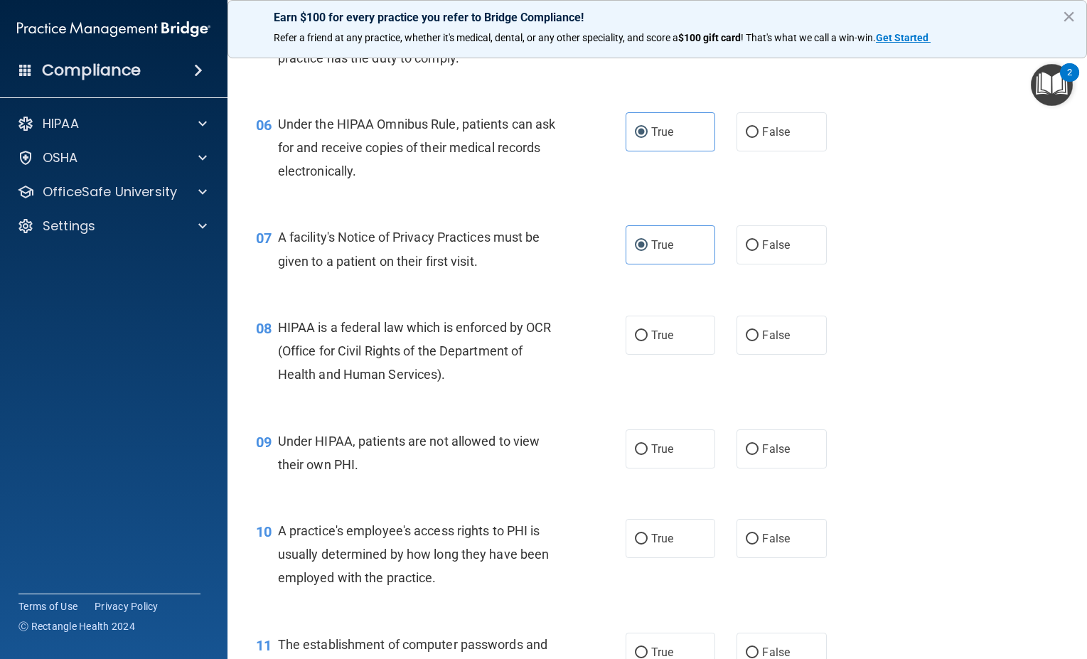
scroll to position [711, 0]
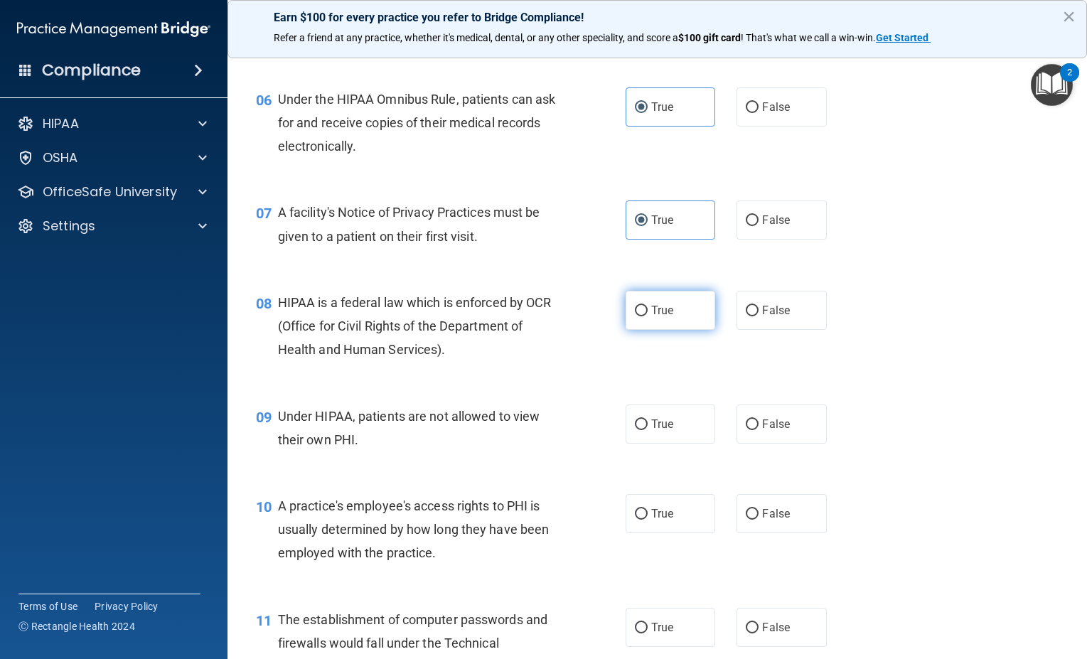
click at [635, 316] on input "True" at bounding box center [641, 311] width 13 height 11
radio input "true"
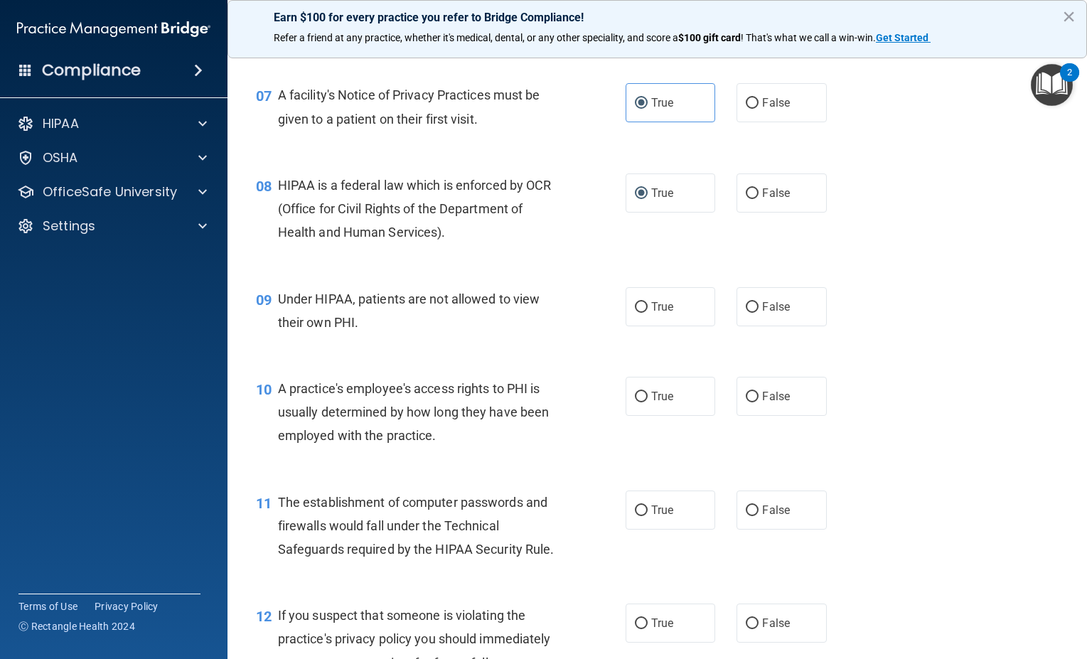
scroll to position [853, 0]
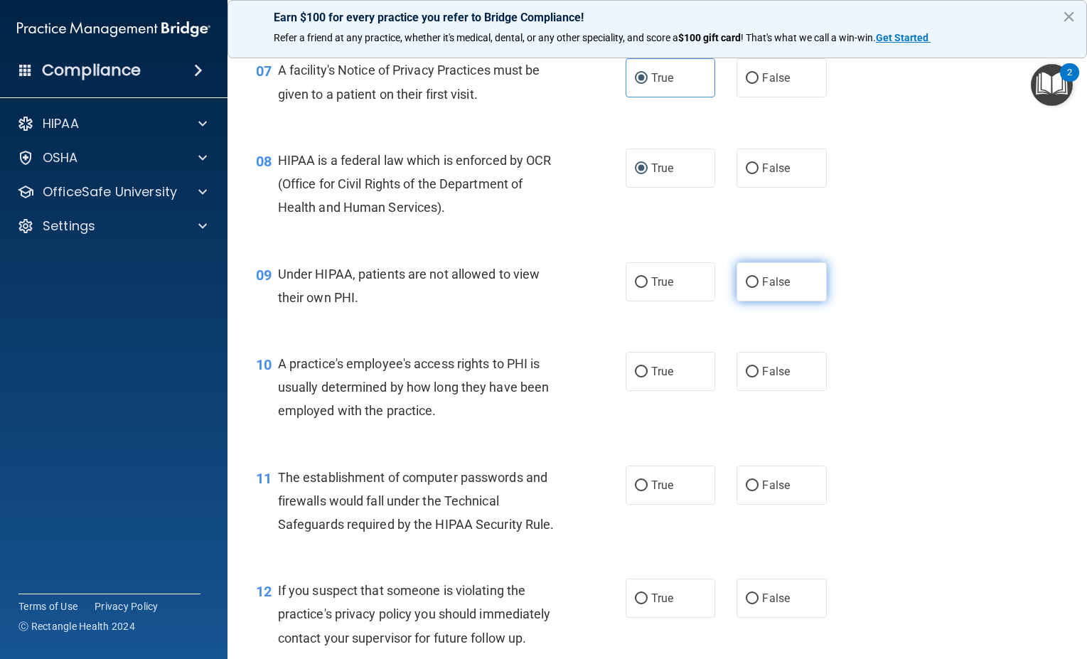
click at [762, 289] on span "False" at bounding box center [776, 282] width 28 height 14
click at [759, 288] on input "False" at bounding box center [752, 282] width 13 height 11
radio input "true"
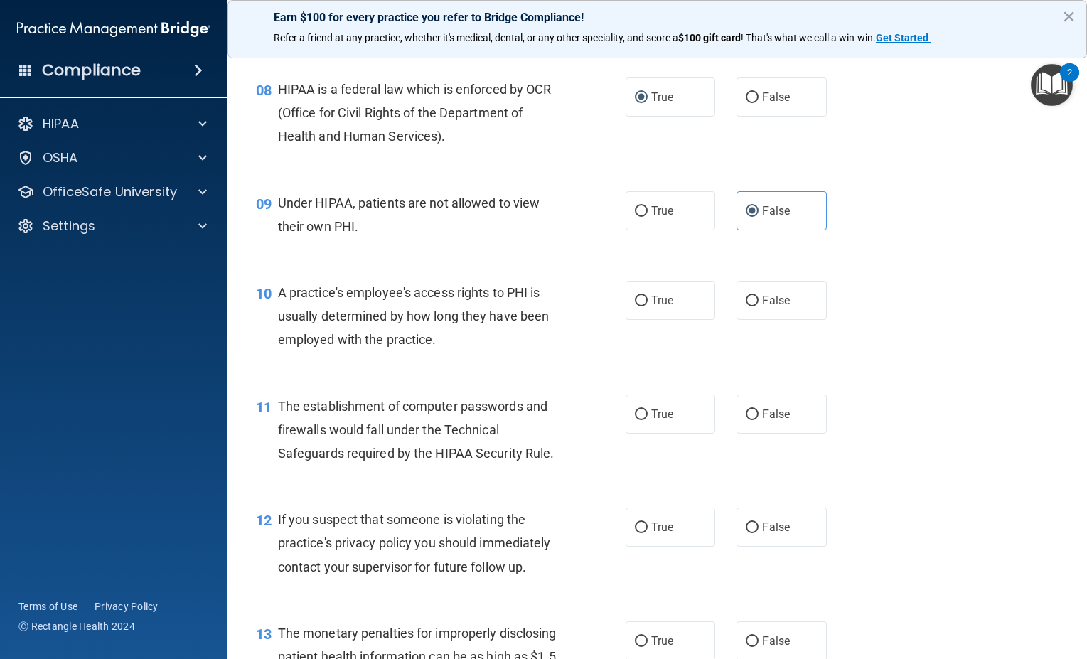
scroll to position [995, 0]
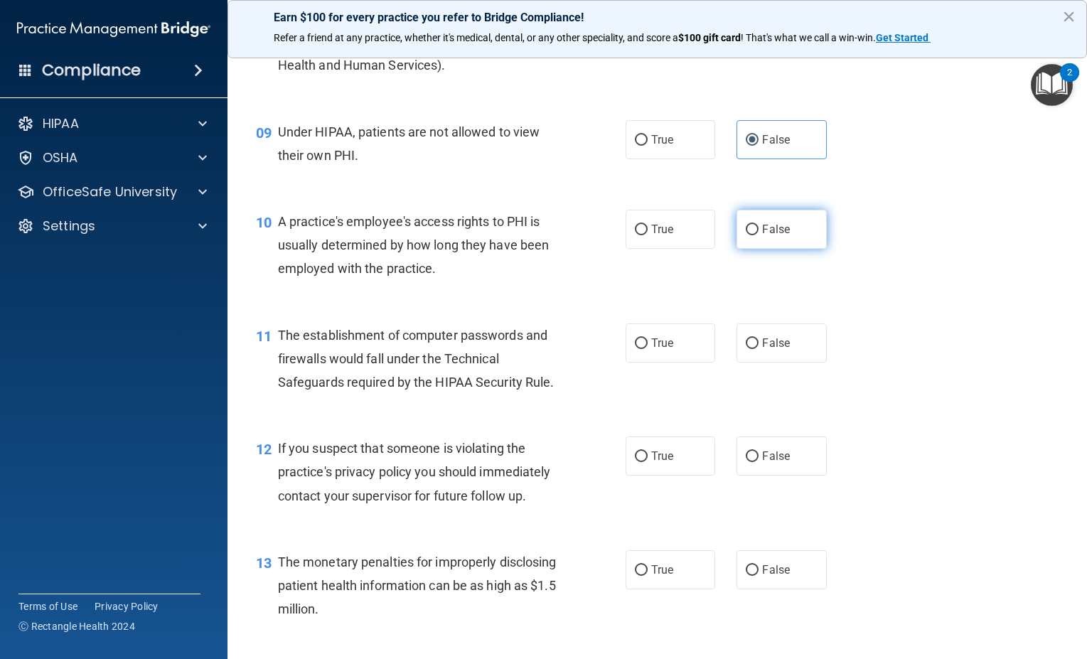
click at [747, 235] on input "False" at bounding box center [752, 230] width 13 height 11
radio input "true"
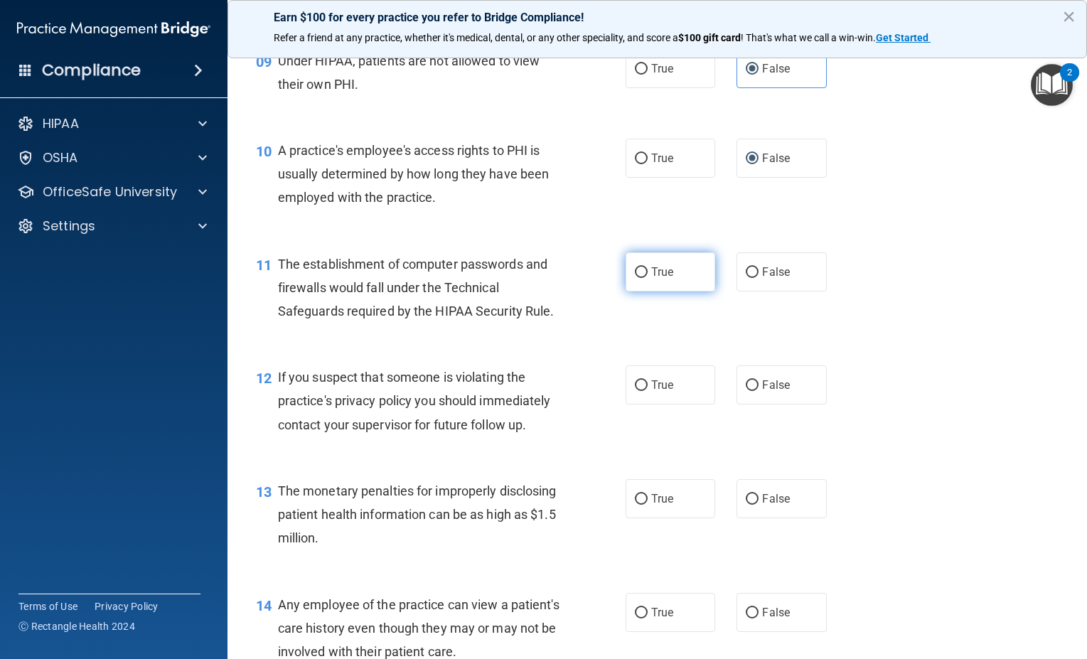
click at [635, 278] on input "True" at bounding box center [641, 272] width 13 height 11
radio input "true"
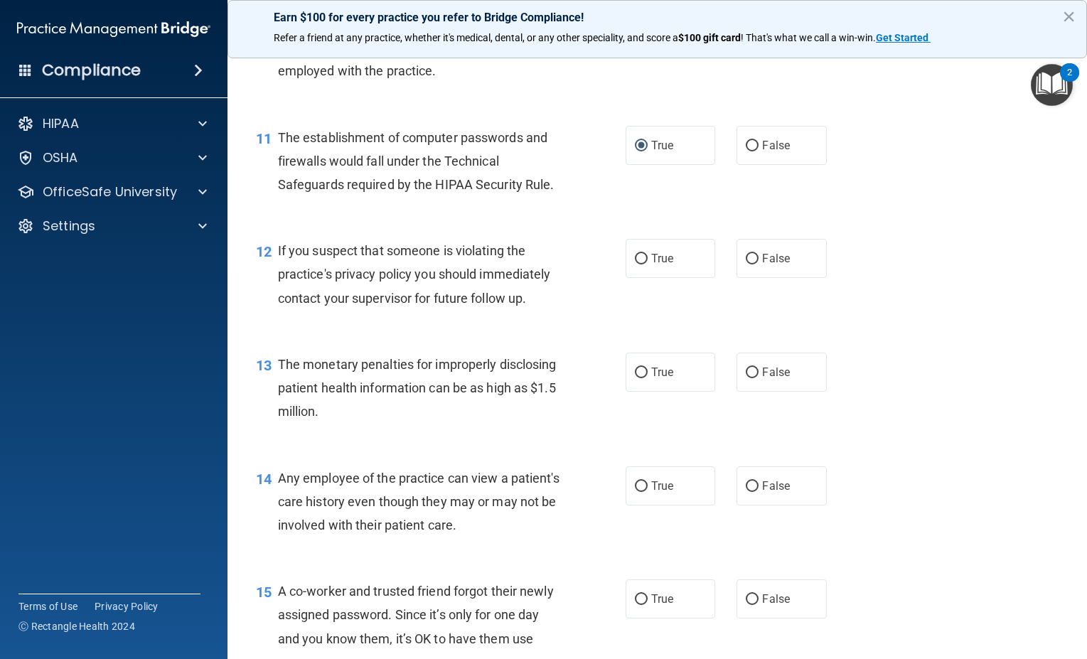
scroll to position [1209, 0]
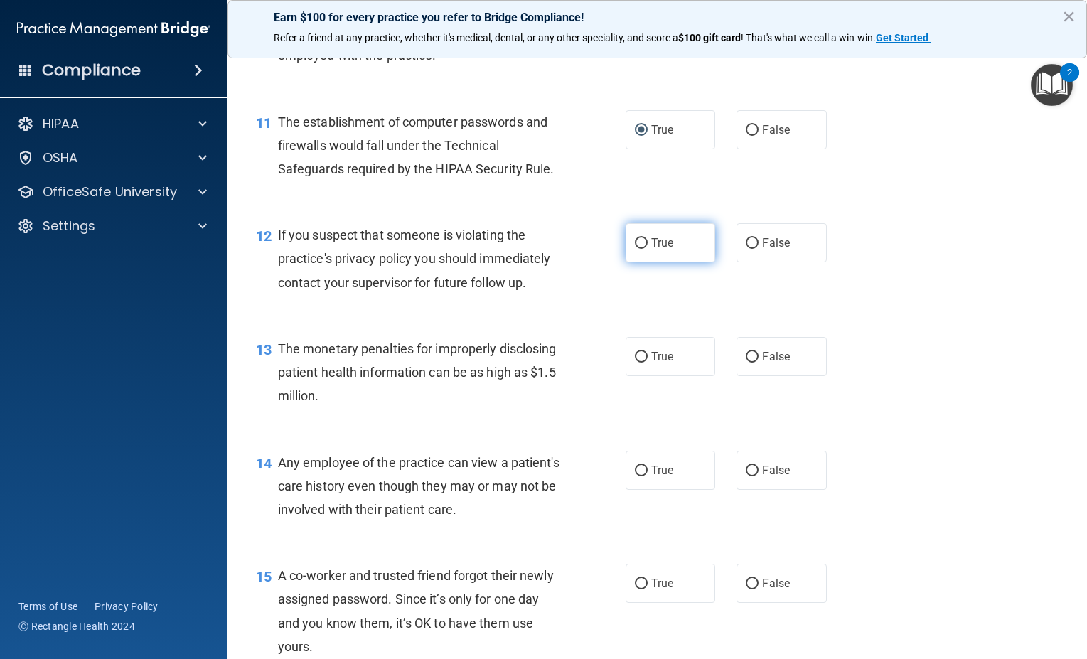
click at [636, 249] on input "True" at bounding box center [641, 243] width 13 height 11
radio input "true"
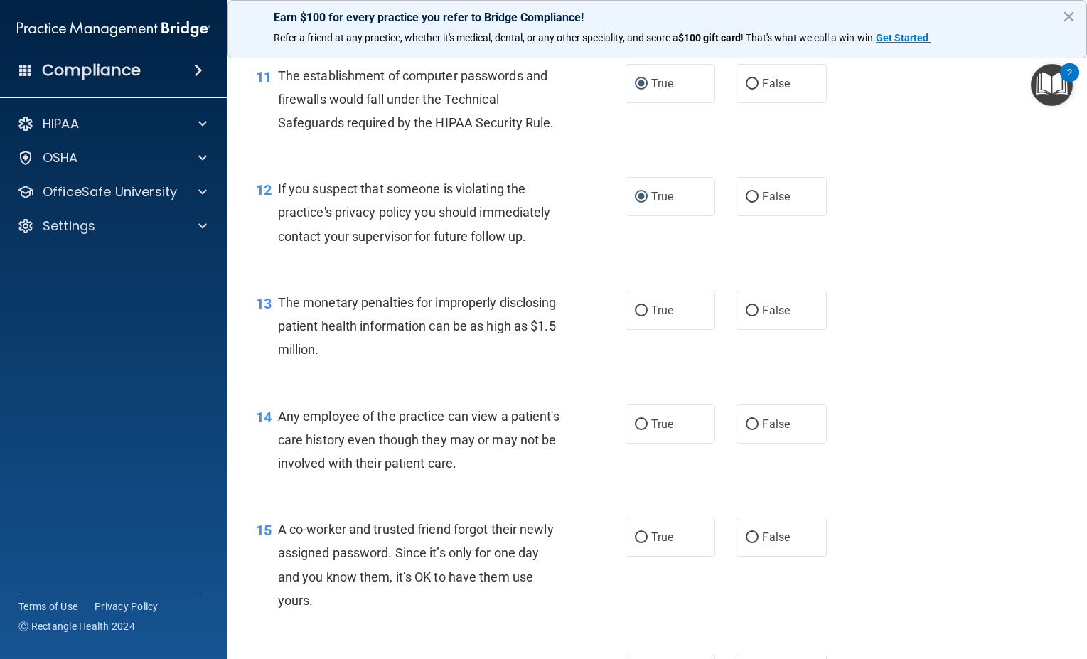
scroll to position [1280, 0]
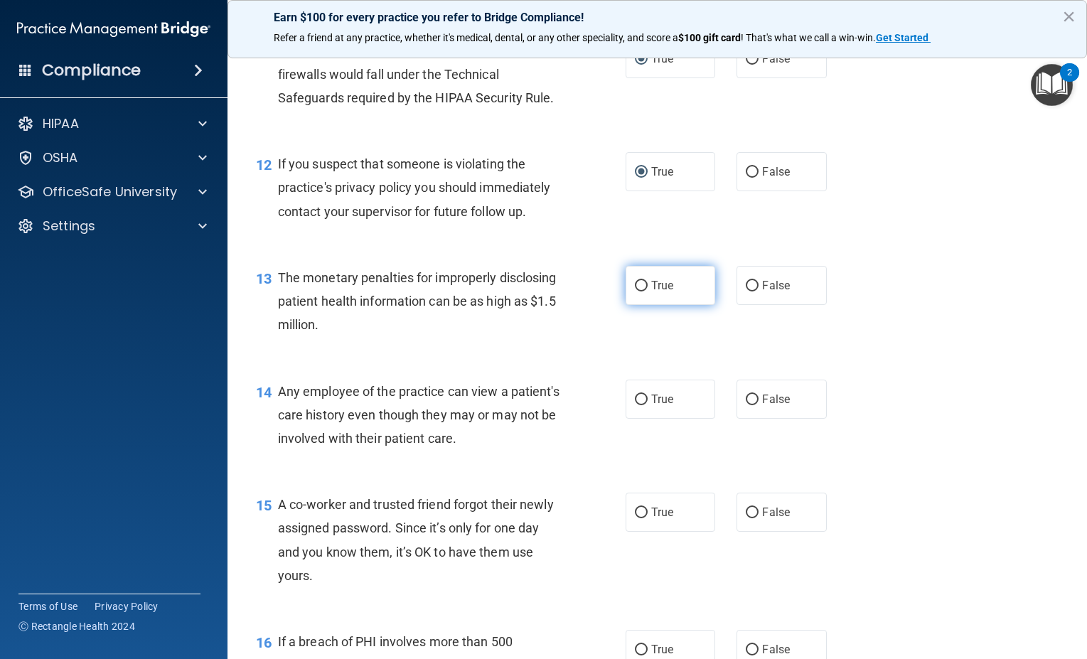
click at [626, 302] on label "True" at bounding box center [671, 285] width 90 height 39
click at [635, 291] on input "True" at bounding box center [641, 286] width 13 height 11
radio input "true"
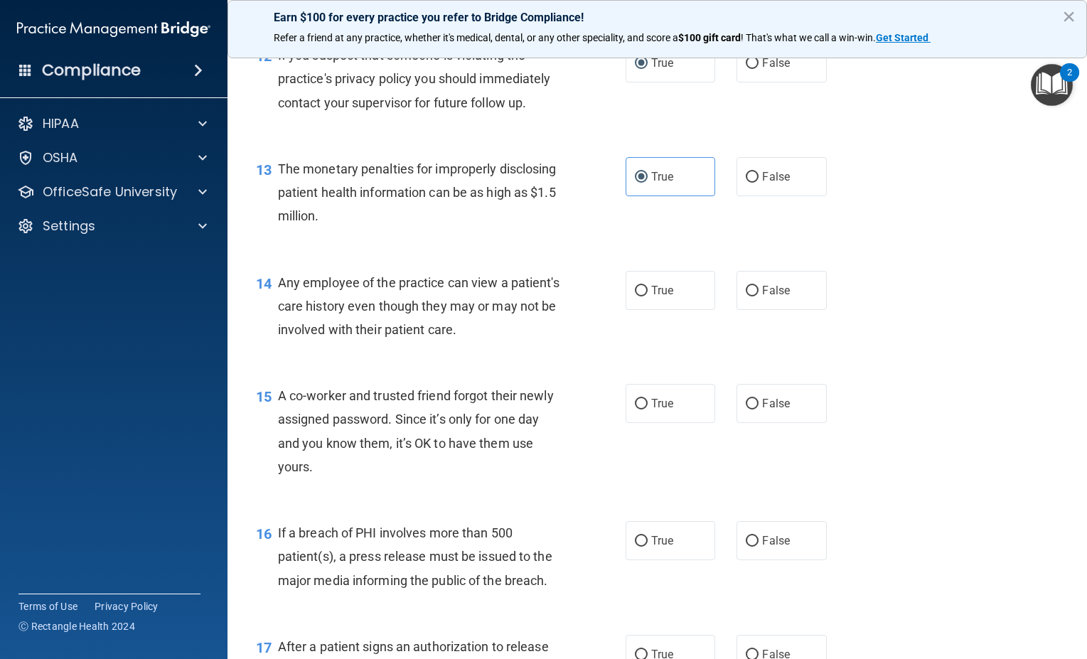
scroll to position [1422, 0]
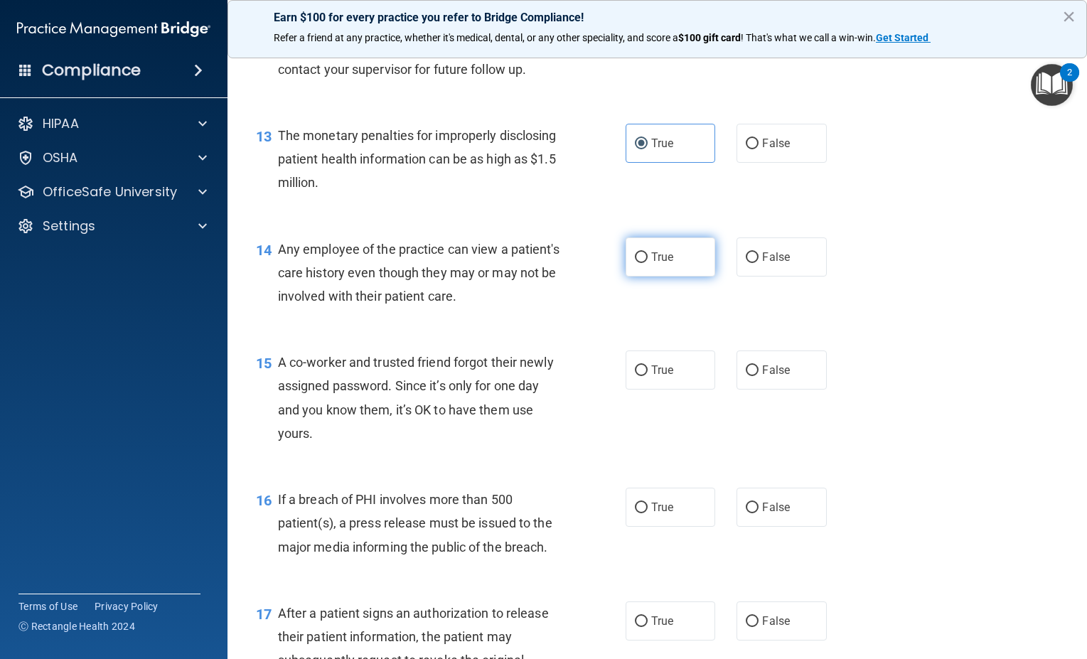
click at [641, 263] on input "True" at bounding box center [641, 257] width 13 height 11
radio input "true"
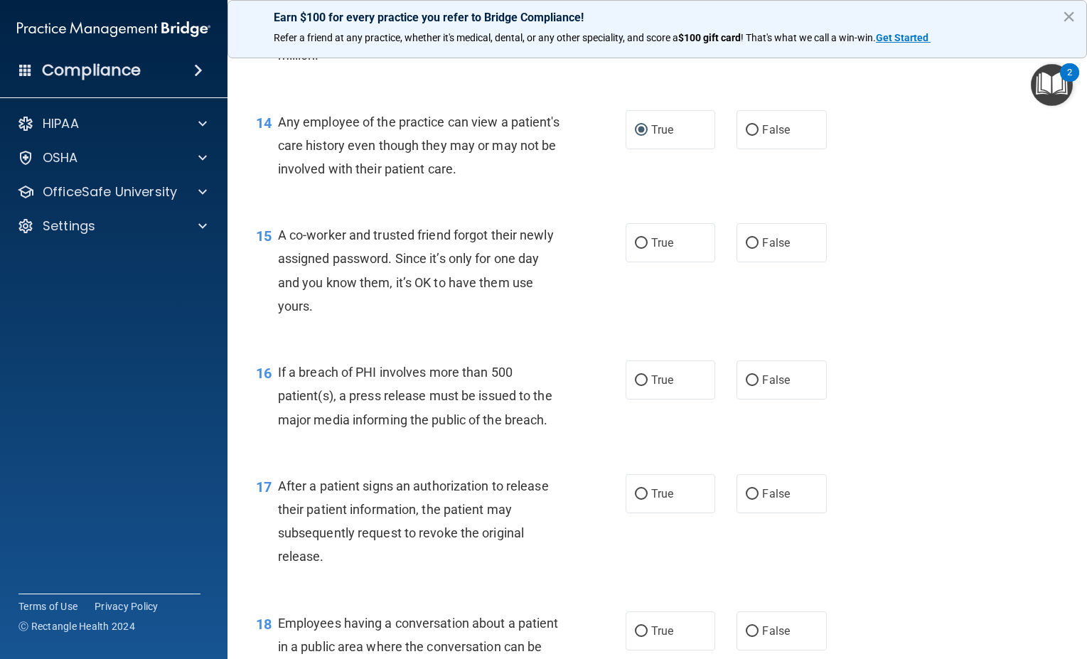
scroll to position [1564, 0]
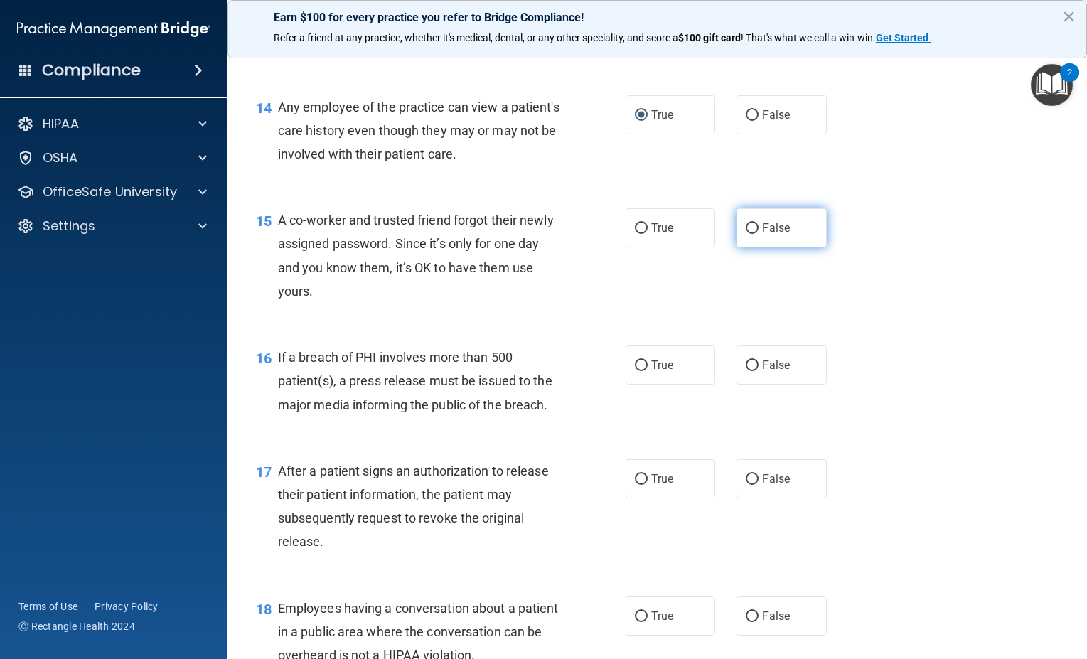
click at [748, 234] on input "False" at bounding box center [752, 228] width 13 height 11
radio input "true"
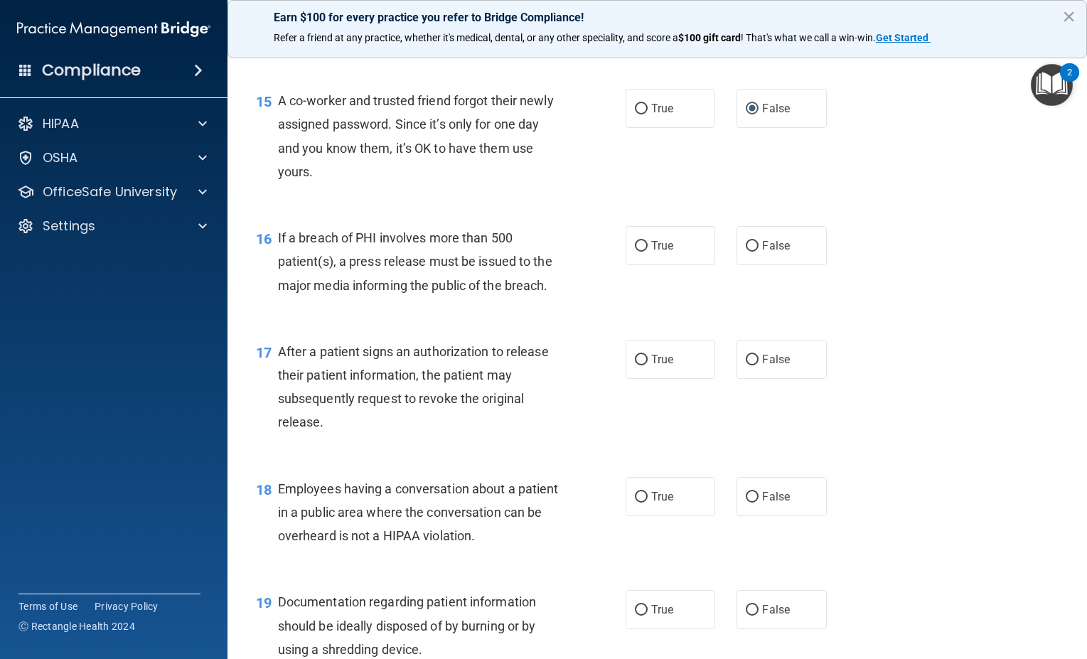
scroll to position [1706, 0]
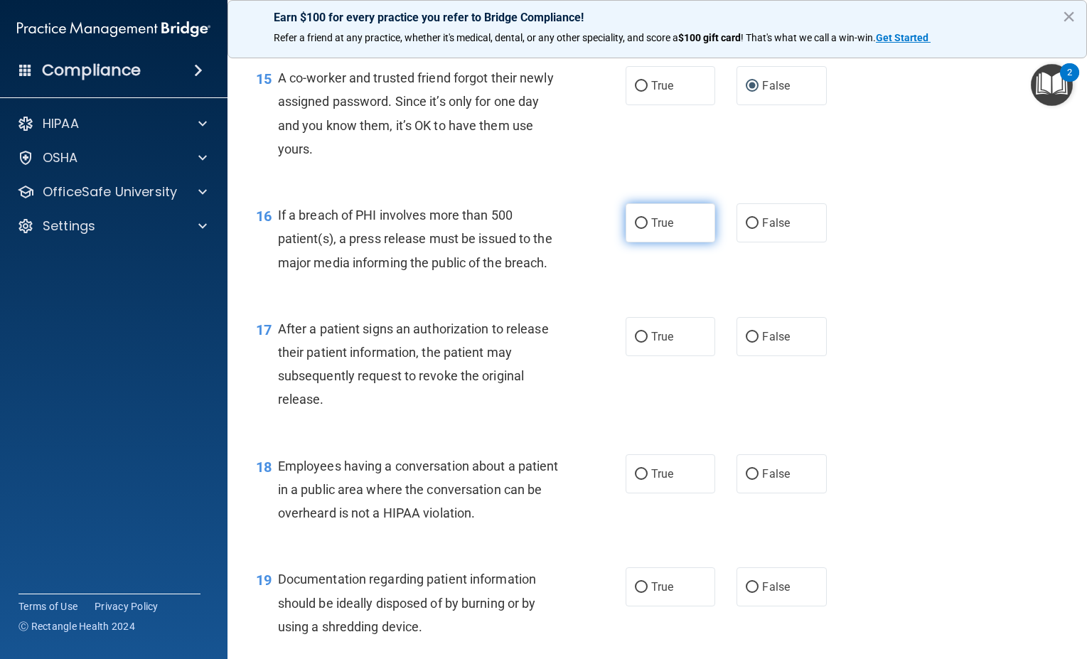
click at [656, 230] on span "True" at bounding box center [662, 223] width 22 height 14
click at [648, 229] on input "True" at bounding box center [641, 223] width 13 height 11
radio input "true"
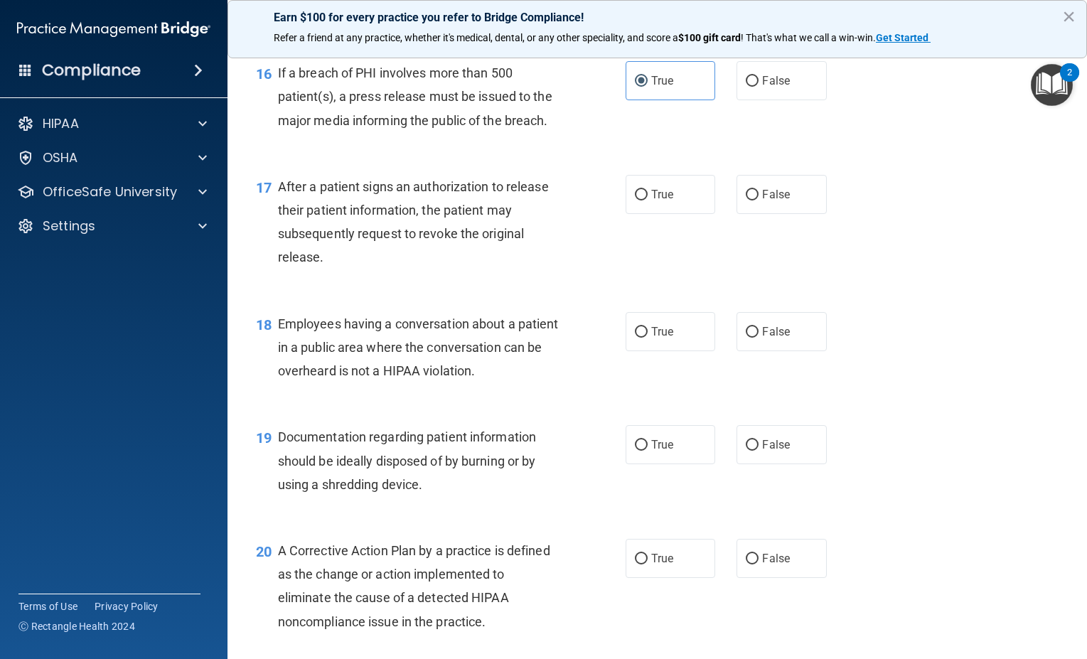
scroll to position [1920, 0]
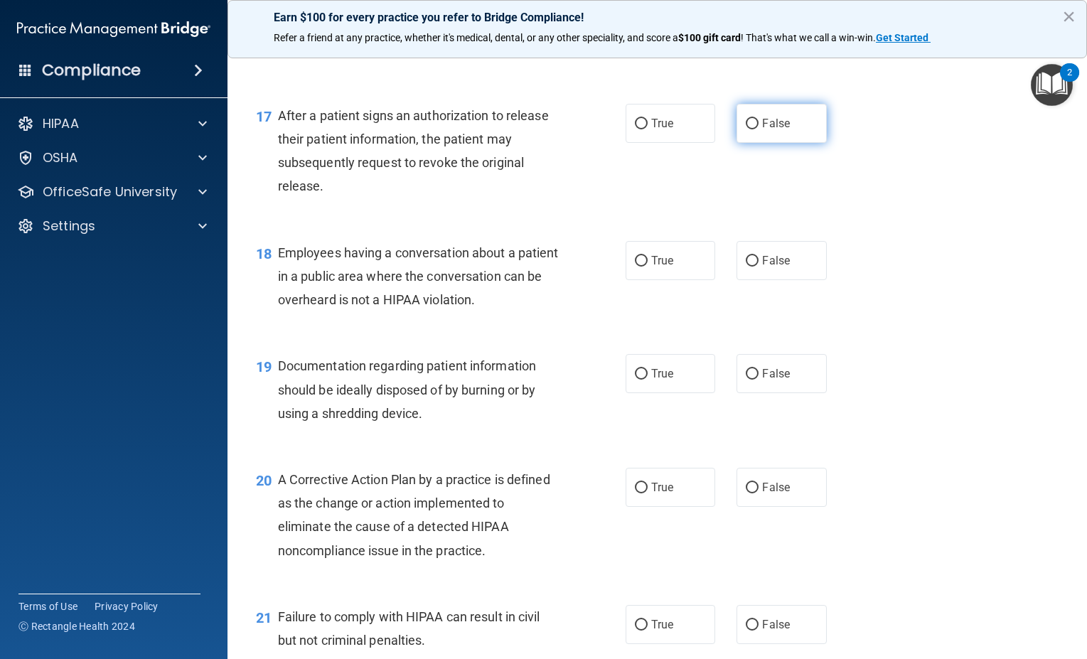
click at [754, 141] on label "False" at bounding box center [782, 123] width 90 height 39
click at [754, 129] on input "False" at bounding box center [752, 124] width 13 height 11
radio input "true"
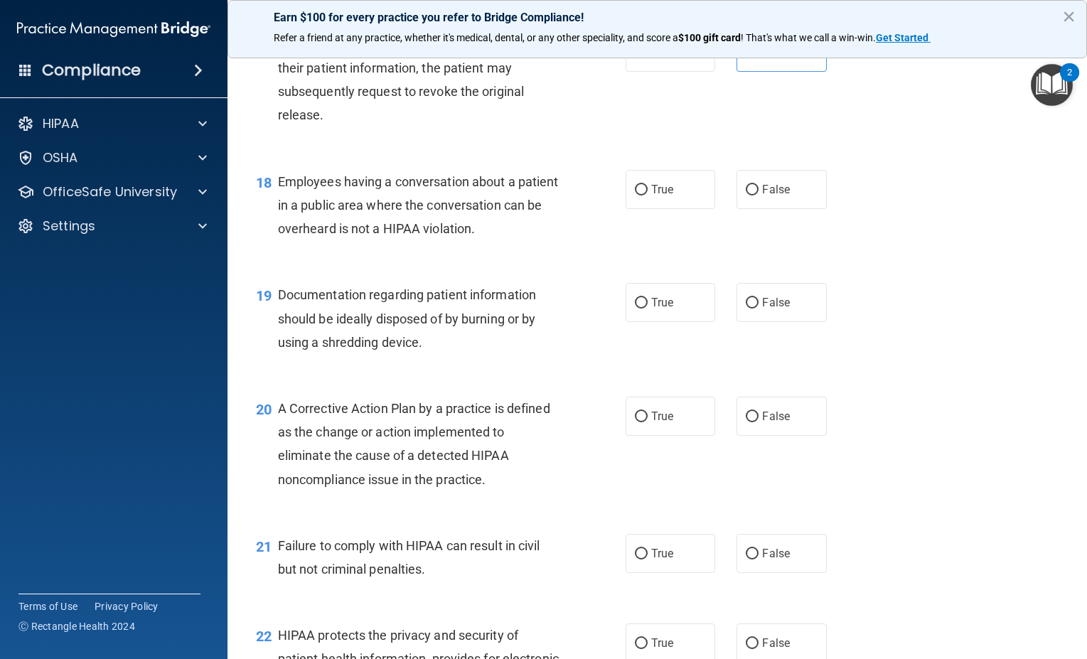
scroll to position [2062, 0]
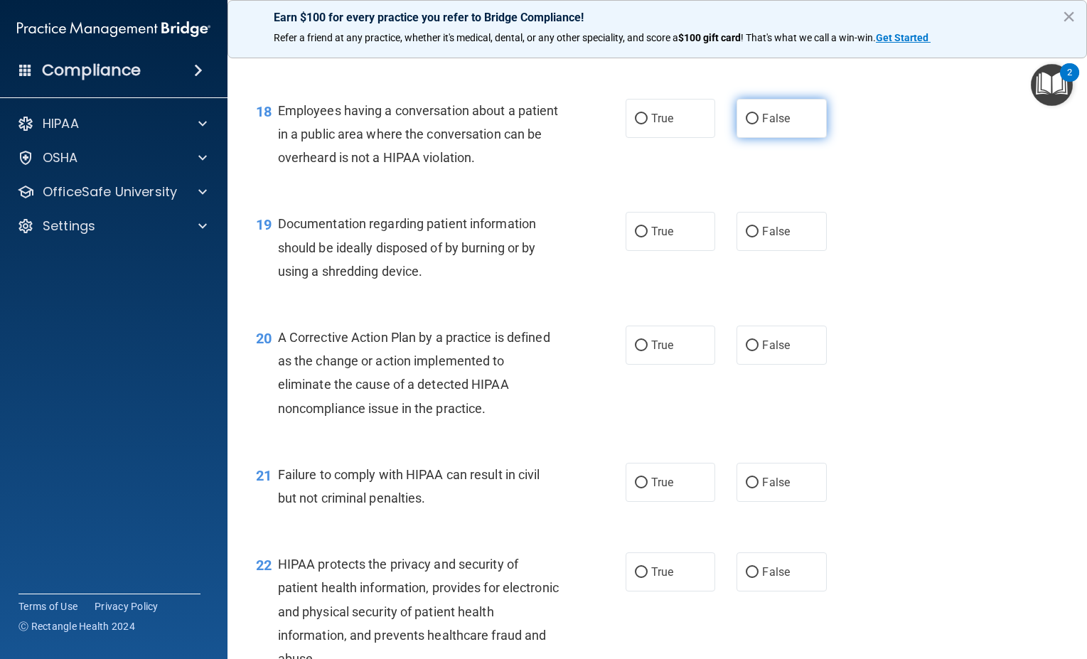
click at [747, 138] on label "False" at bounding box center [782, 118] width 90 height 39
drag, startPoint x: 747, startPoint y: 147, endPoint x: 742, endPoint y: 135, distance: 13.1
click at [746, 124] on input "False" at bounding box center [752, 119] width 13 height 11
radio input "true"
click at [747, 124] on input "False" at bounding box center [752, 119] width 13 height 11
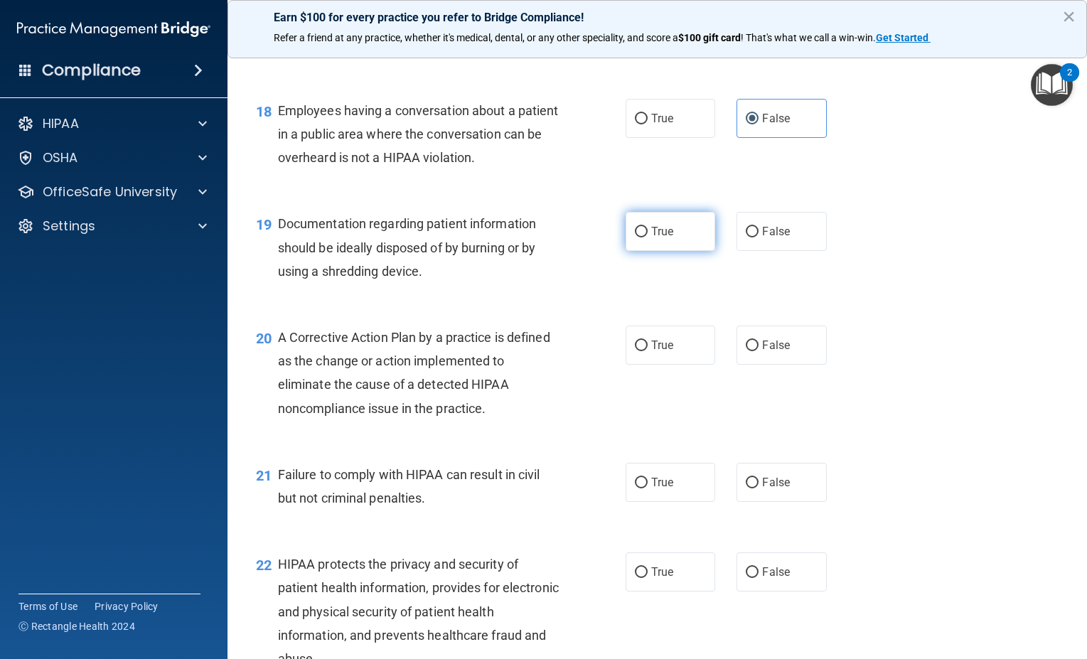
click at [678, 251] on label "True" at bounding box center [671, 231] width 90 height 39
click at [648, 237] on input "True" at bounding box center [641, 232] width 13 height 11
radio input "true"
click at [685, 251] on label "True" at bounding box center [671, 231] width 90 height 39
click at [648, 237] on input "True" at bounding box center [641, 232] width 13 height 11
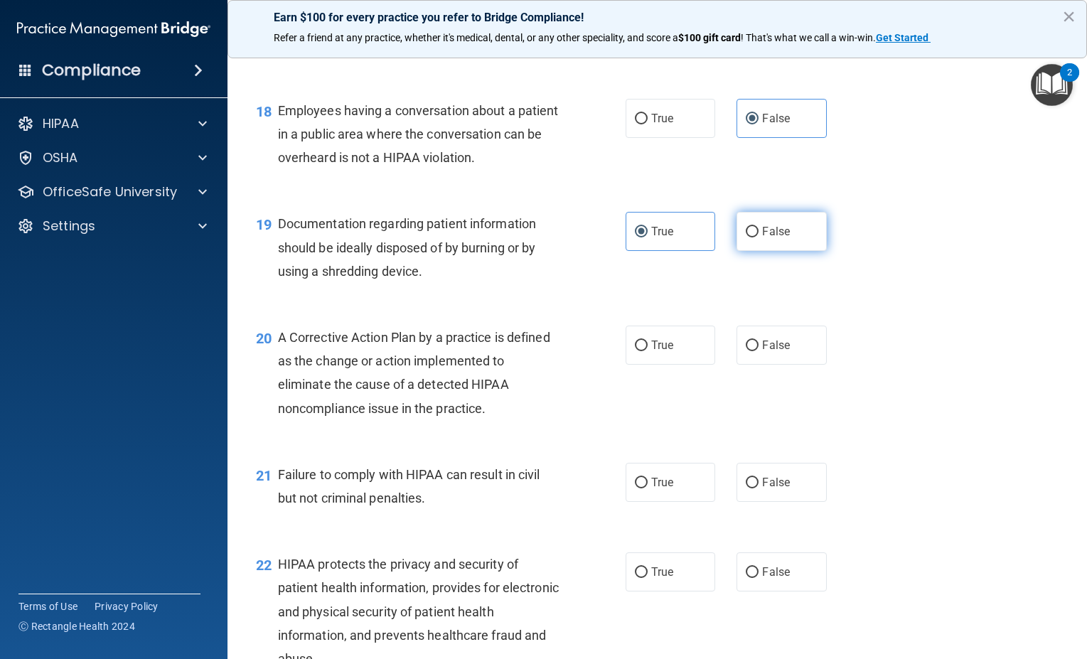
click at [739, 250] on label "False" at bounding box center [782, 231] width 90 height 39
click at [746, 237] on input "False" at bounding box center [752, 232] width 13 height 11
radio input "true"
radio input "false"
click at [652, 352] on span "True" at bounding box center [662, 345] width 22 height 14
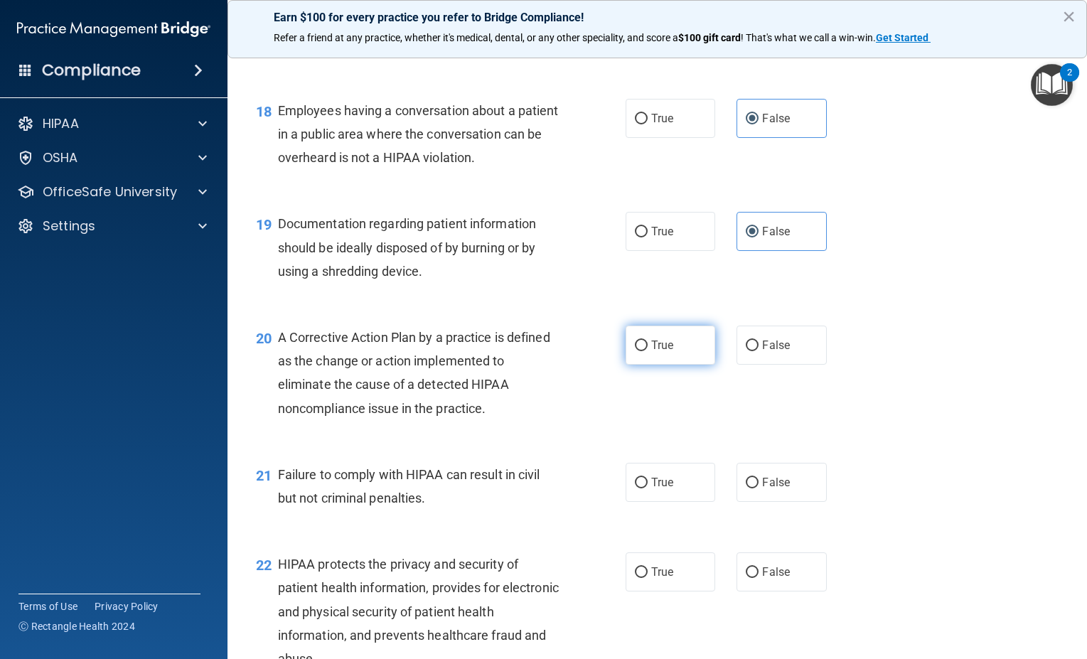
click at [648, 351] on input "True" at bounding box center [641, 346] width 13 height 11
radio input "true"
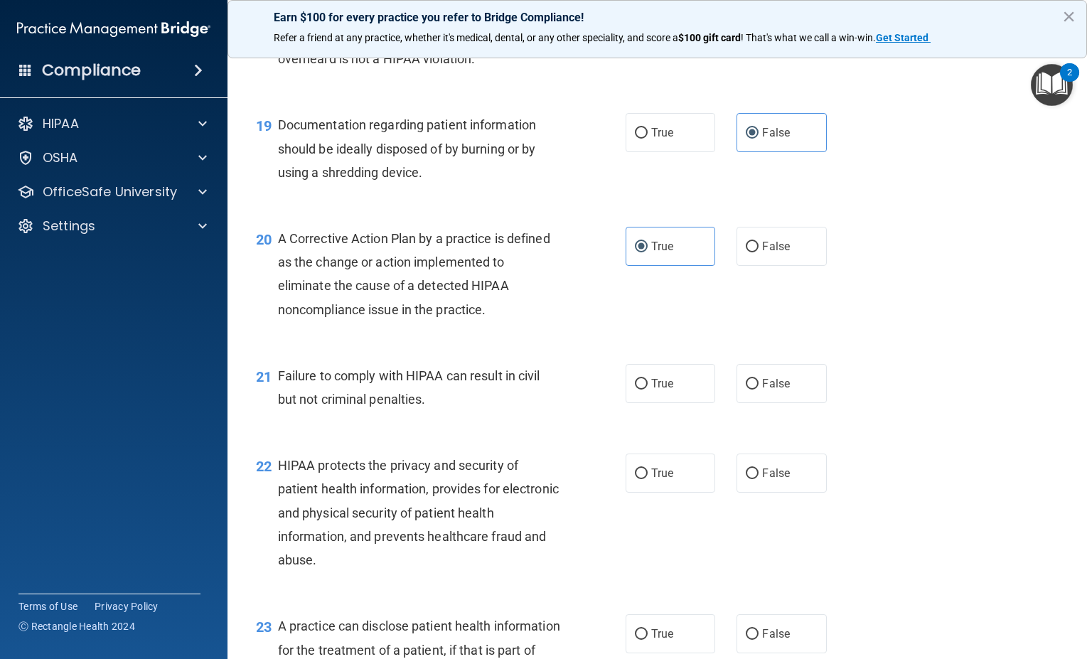
scroll to position [2204, 0]
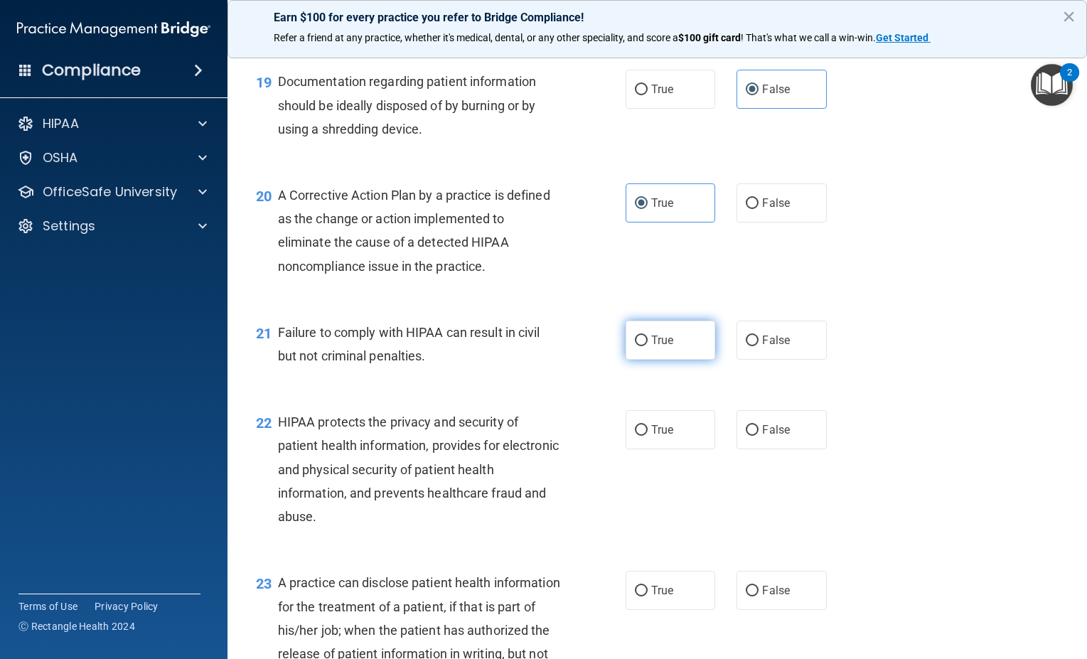
click at [677, 360] on label "True" at bounding box center [671, 340] width 90 height 39
click at [648, 346] on input "True" at bounding box center [641, 341] width 13 height 11
radio input "true"
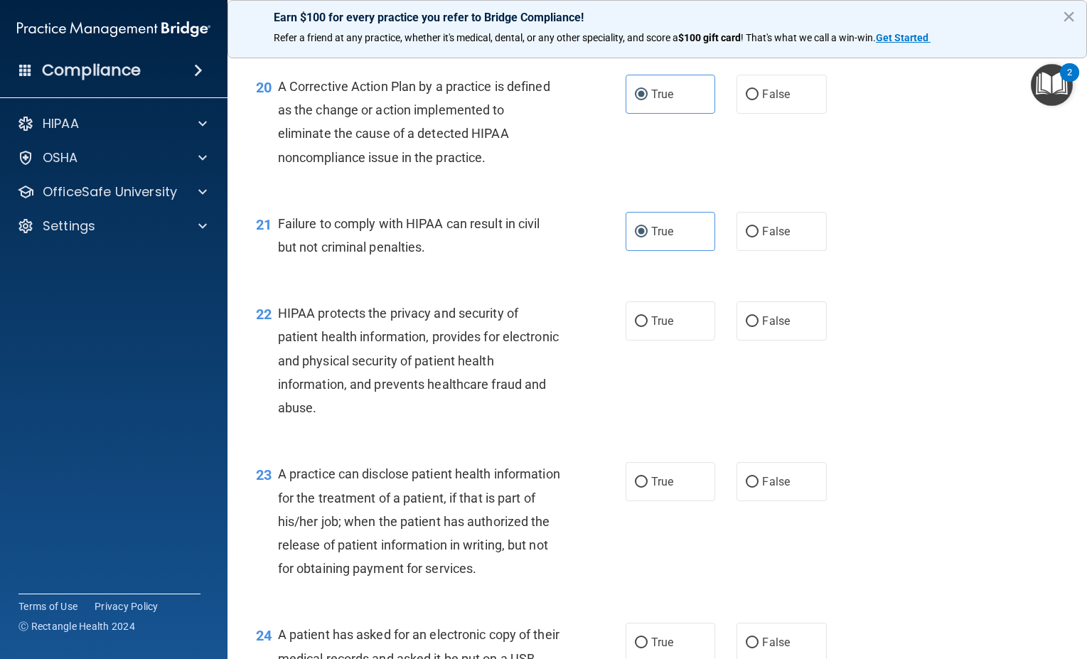
scroll to position [2346, 0]
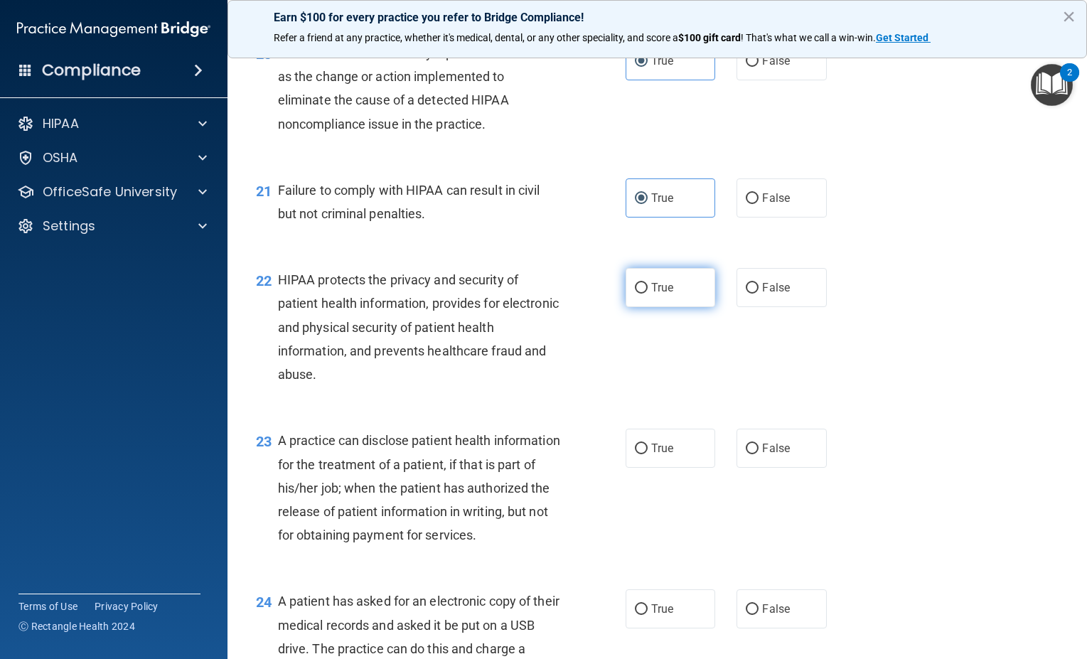
click at [669, 305] on label "True" at bounding box center [671, 287] width 90 height 39
click at [648, 294] on input "True" at bounding box center [641, 288] width 13 height 11
radio input "true"
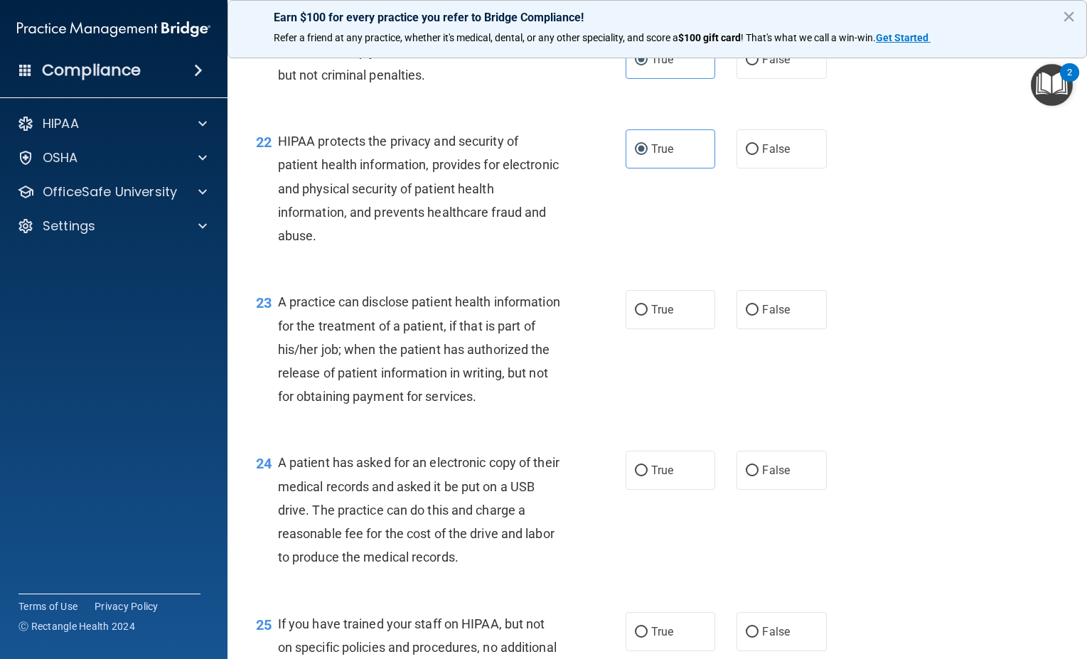
scroll to position [2488, 0]
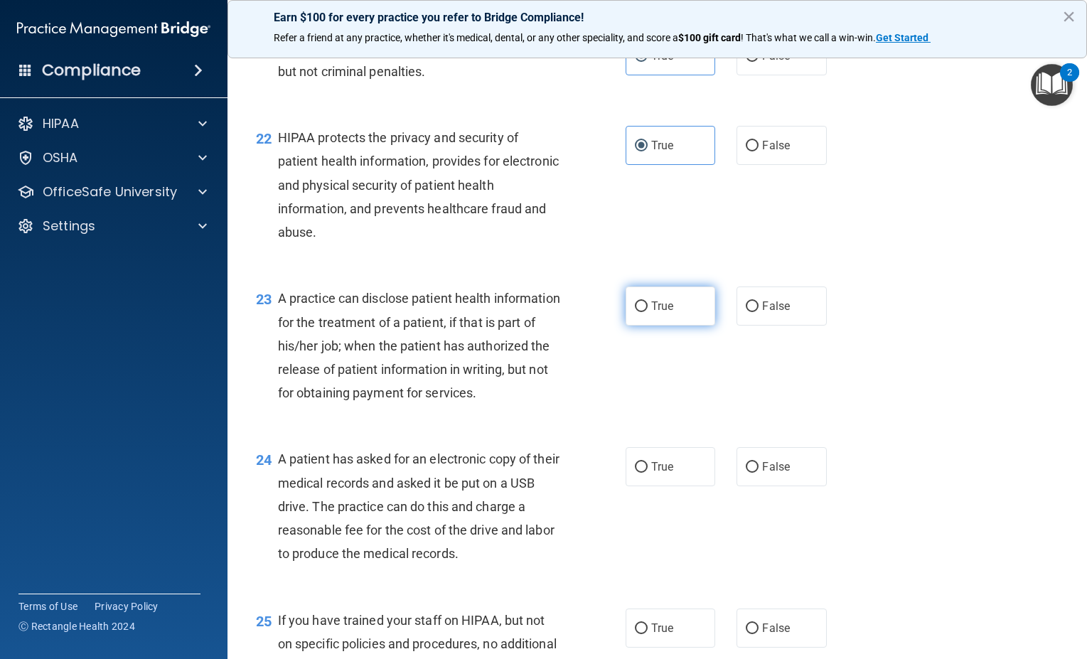
click at [663, 326] on label "True" at bounding box center [671, 306] width 90 height 39
click at [648, 312] on input "True" at bounding box center [641, 306] width 13 height 11
radio input "true"
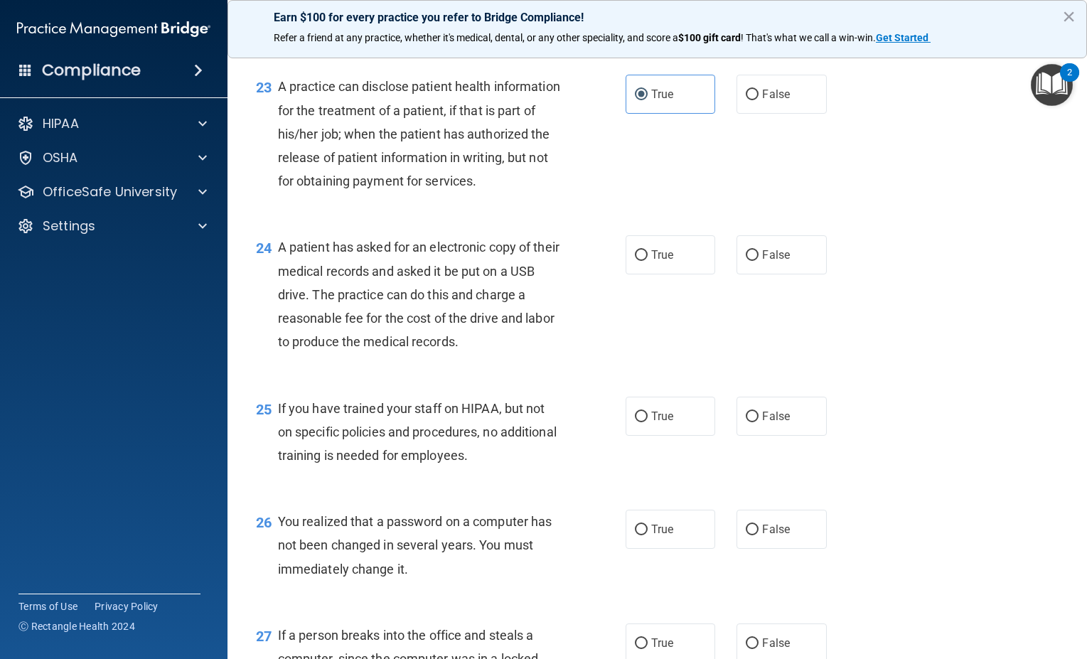
scroll to position [2702, 0]
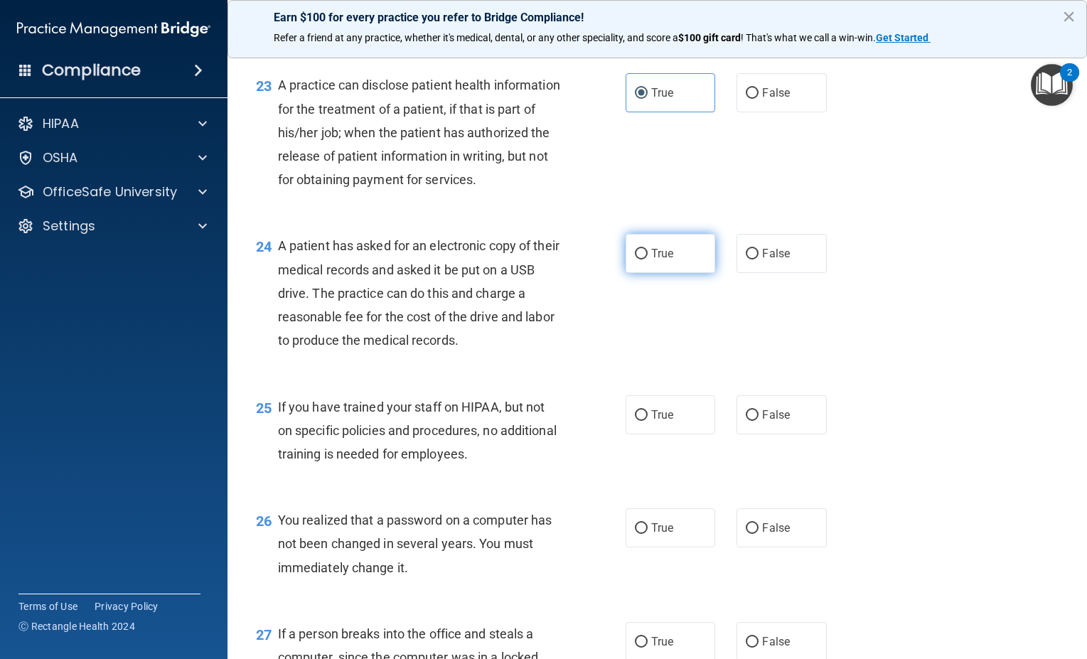
click at [661, 260] on span "True" at bounding box center [662, 254] width 22 height 14
click at [648, 260] on input "True" at bounding box center [641, 254] width 13 height 11
radio input "true"
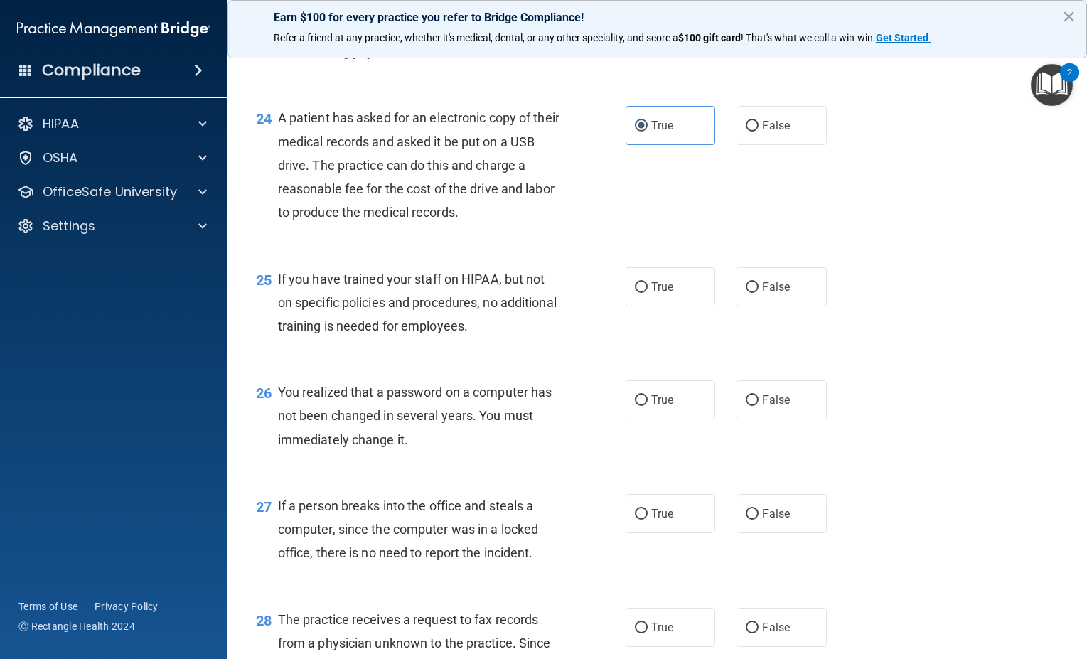
scroll to position [2844, 0]
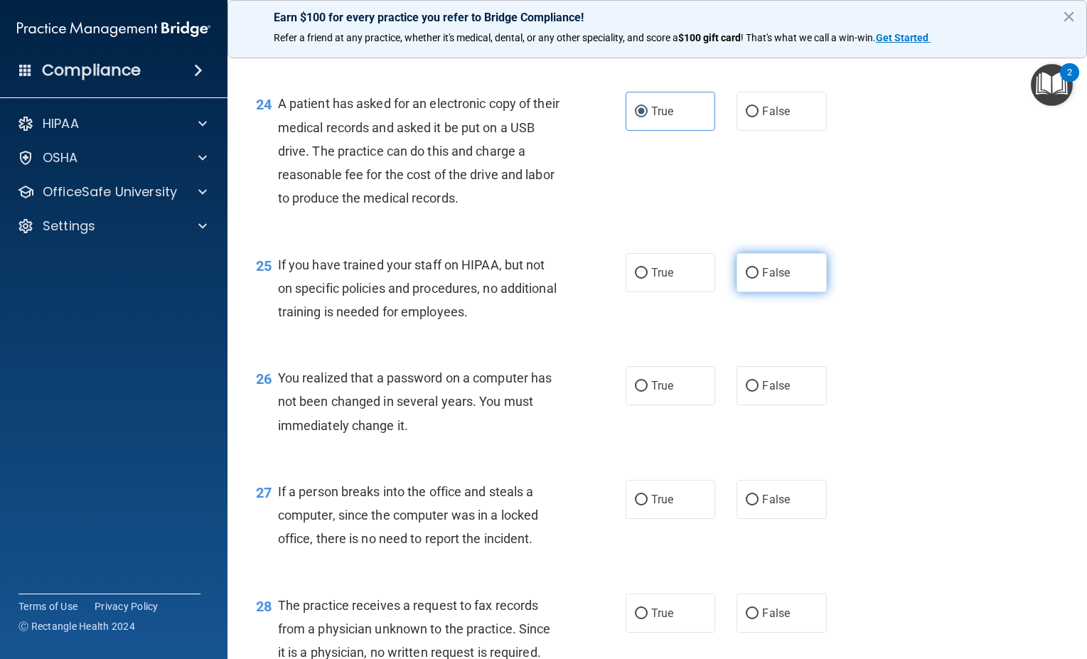
click at [746, 279] on input "False" at bounding box center [752, 273] width 13 height 11
radio input "true"
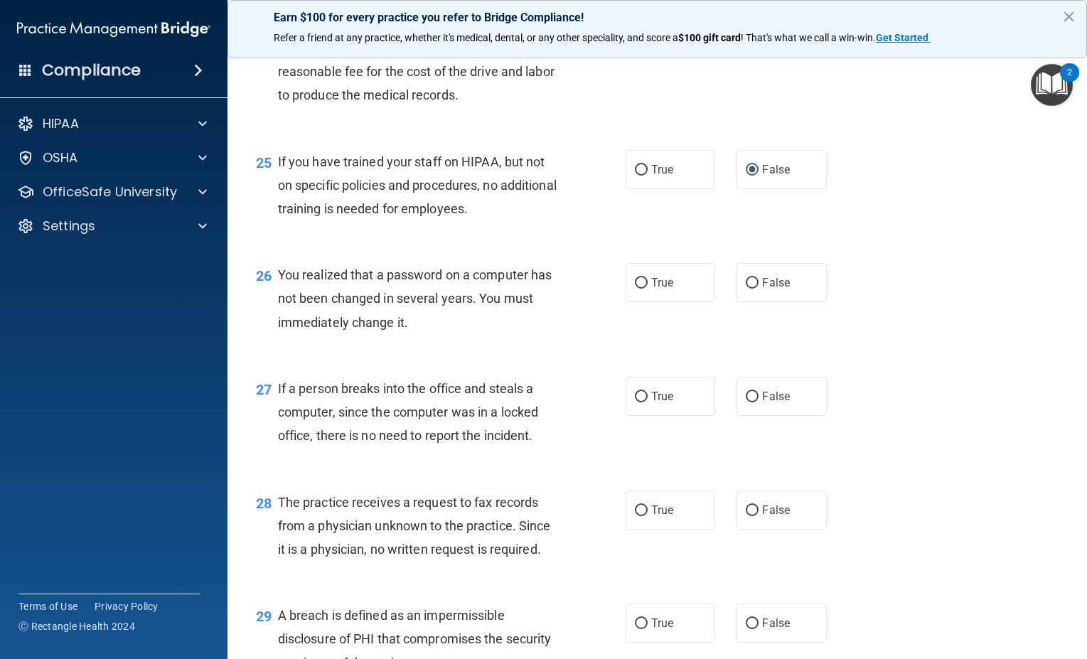
scroll to position [2986, 0]
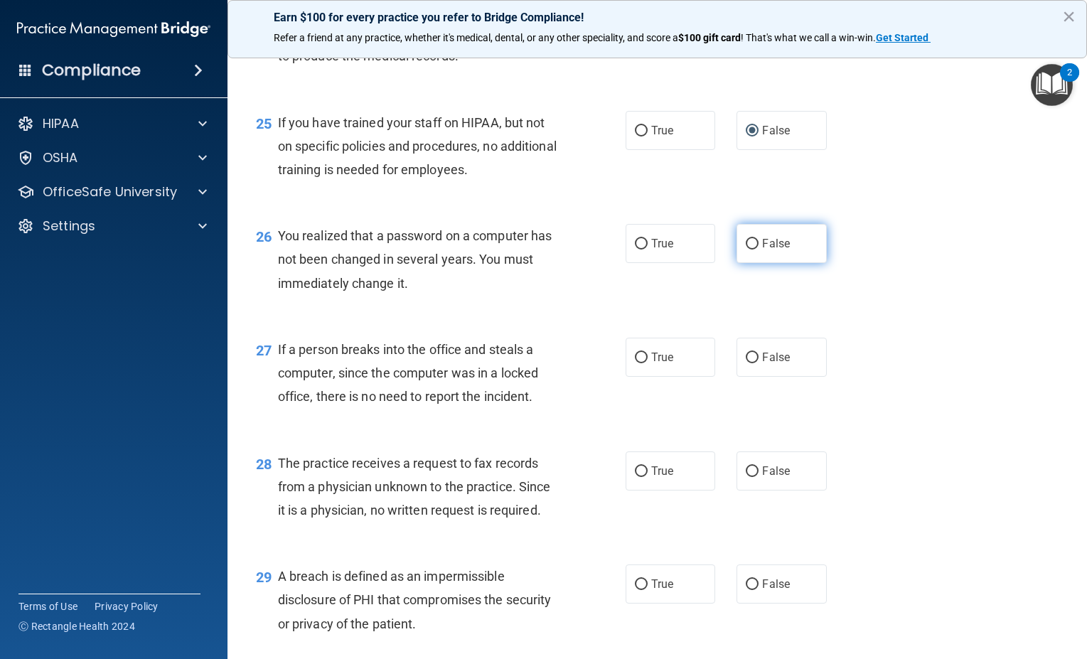
click at [740, 263] on label "False" at bounding box center [782, 243] width 90 height 39
click at [746, 250] on input "False" at bounding box center [752, 244] width 13 height 11
radio input "true"
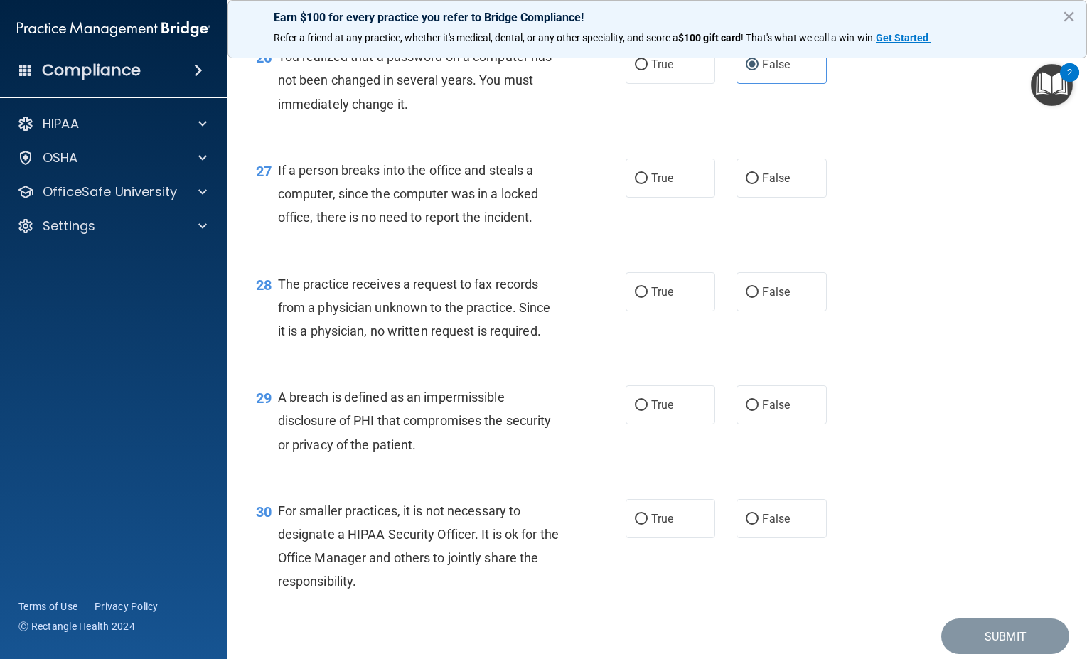
scroll to position [3199, 0]
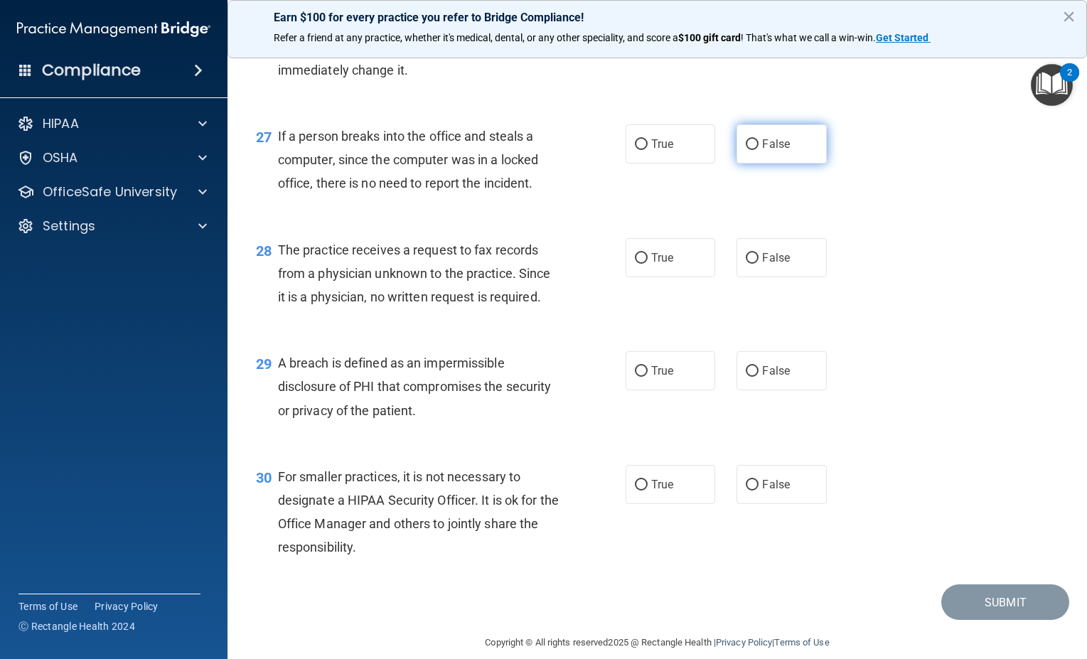
click at [762, 151] on span "False" at bounding box center [776, 144] width 28 height 14
click at [756, 150] on input "False" at bounding box center [752, 144] width 13 height 11
radio input "true"
click at [747, 264] on input "False" at bounding box center [752, 258] width 13 height 11
radio input "true"
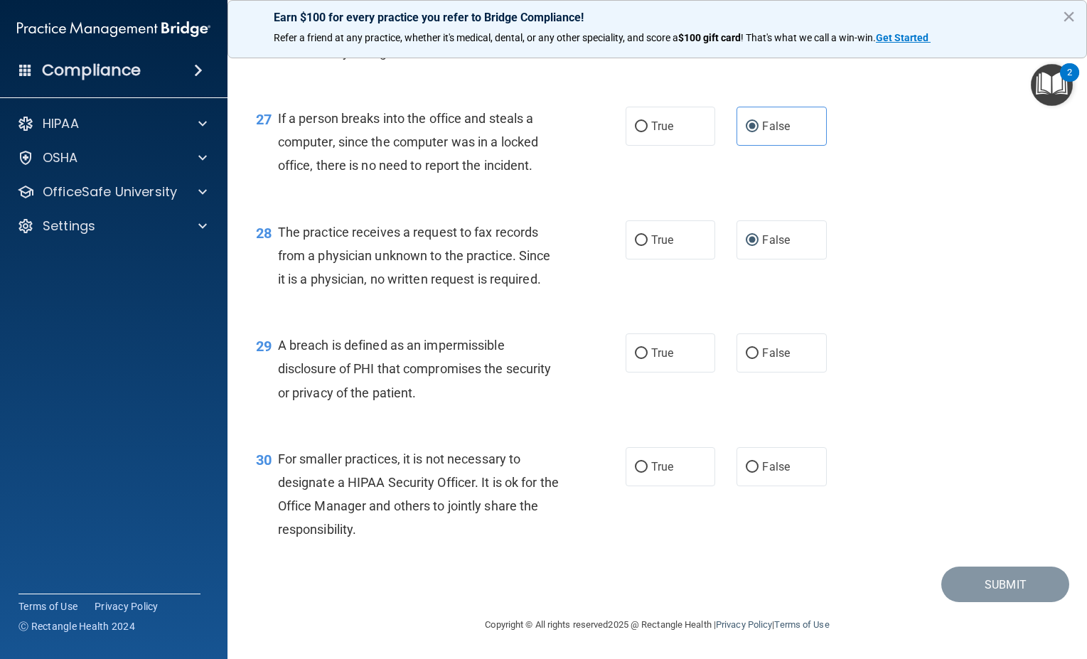
scroll to position [3265, 0]
click at [661, 358] on label "True" at bounding box center [671, 352] width 90 height 39
click at [648, 358] on input "True" at bounding box center [641, 353] width 13 height 11
radio input "true"
click at [651, 473] on label "True" at bounding box center [671, 466] width 90 height 39
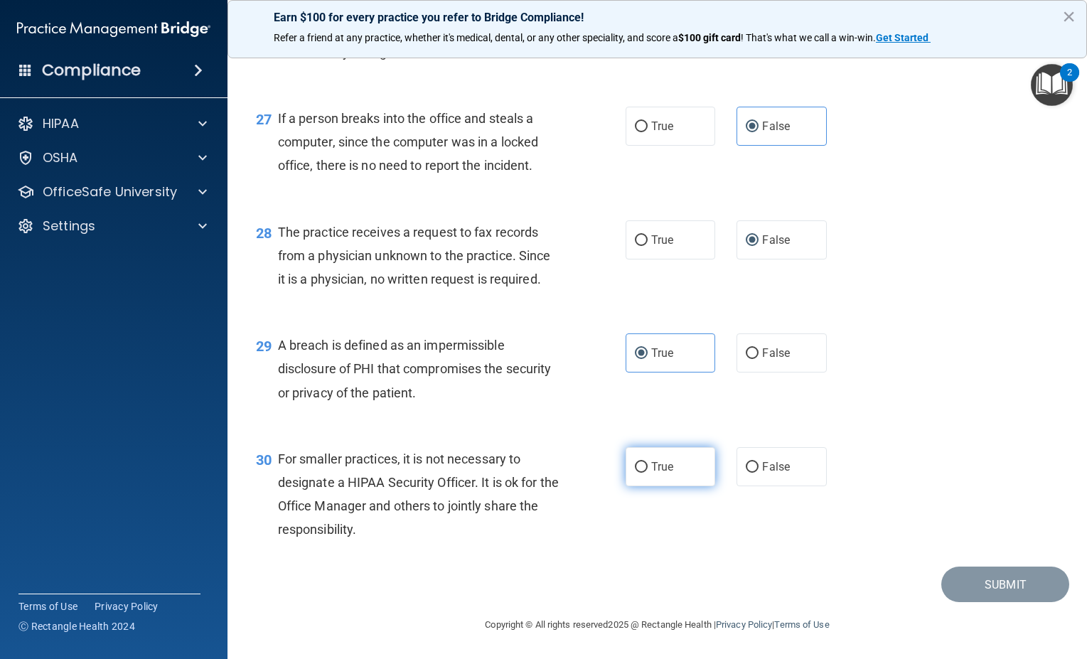
click at [648, 473] on input "True" at bounding box center [641, 467] width 13 height 11
radio input "true"
click at [962, 595] on button "Submit" at bounding box center [1005, 585] width 128 height 36
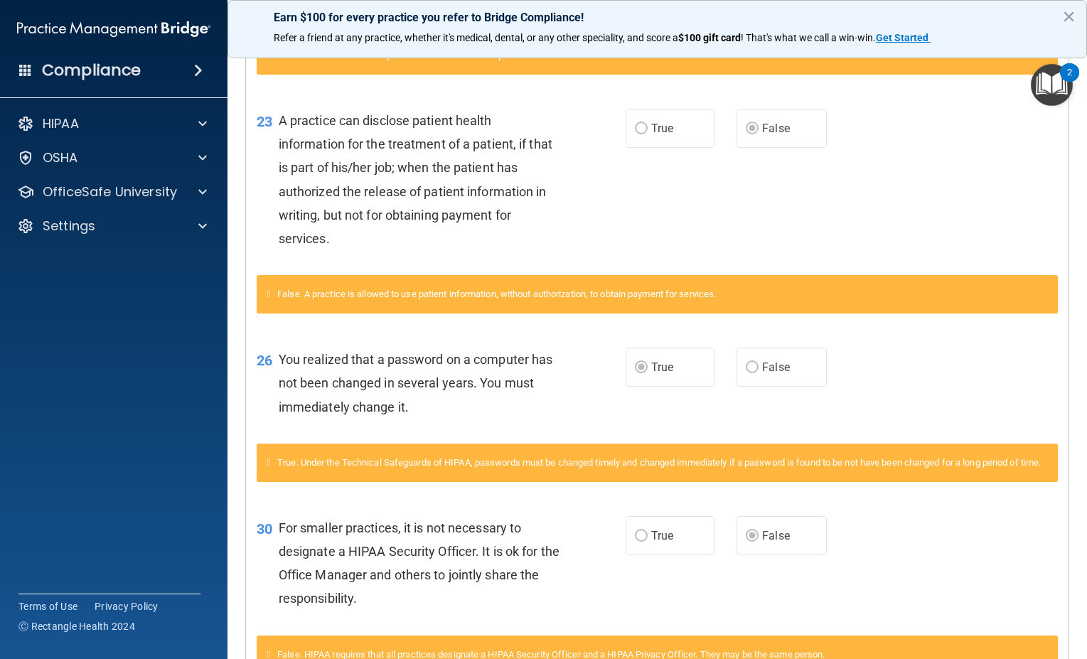
scroll to position [1106, 0]
